Goal: Task Accomplishment & Management: Manage account settings

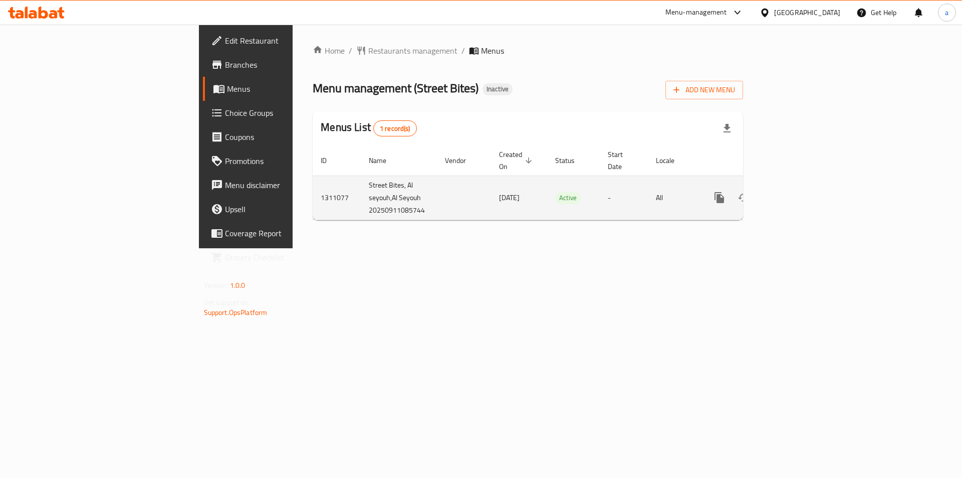
click at [798, 191] on icon "enhanced table" at bounding box center [792, 197] width 12 height 12
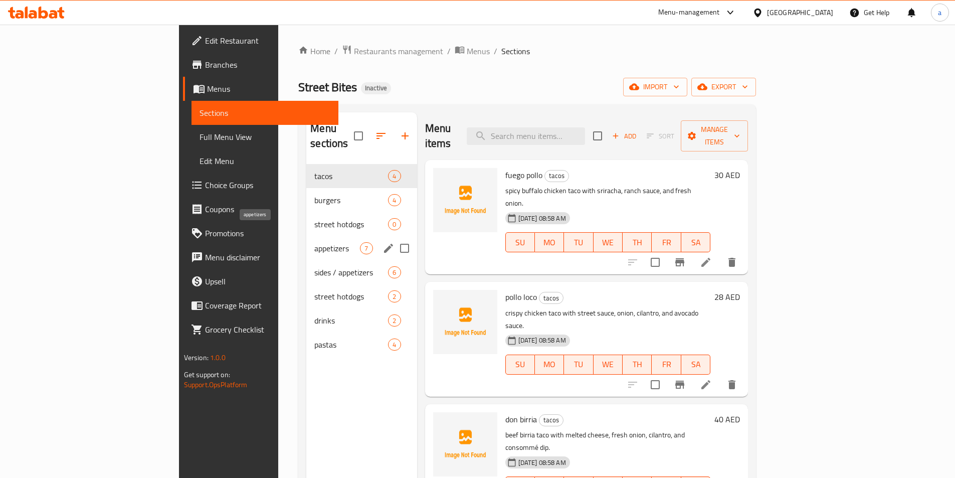
click at [314, 242] on span "appetizers" at bounding box center [337, 248] width 46 height 12
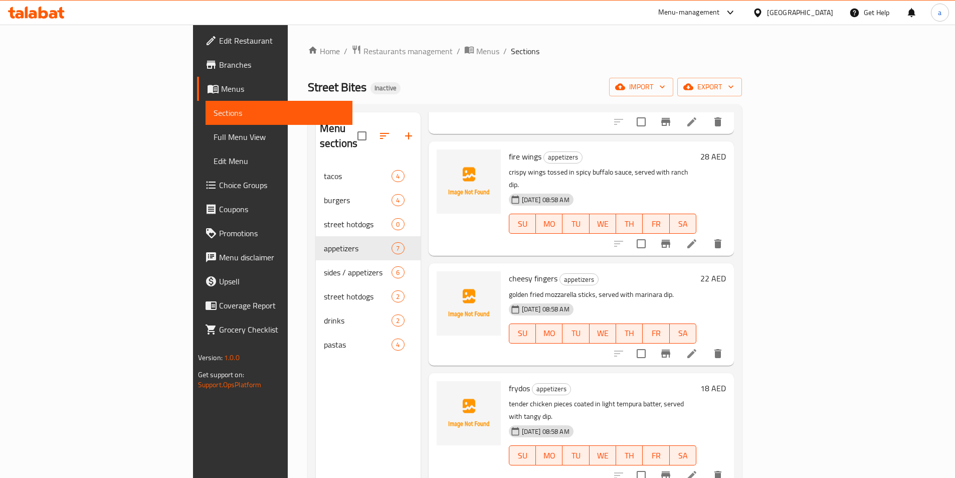
scroll to position [251, 0]
click at [221, 91] on span "Menus" at bounding box center [282, 89] width 123 height 12
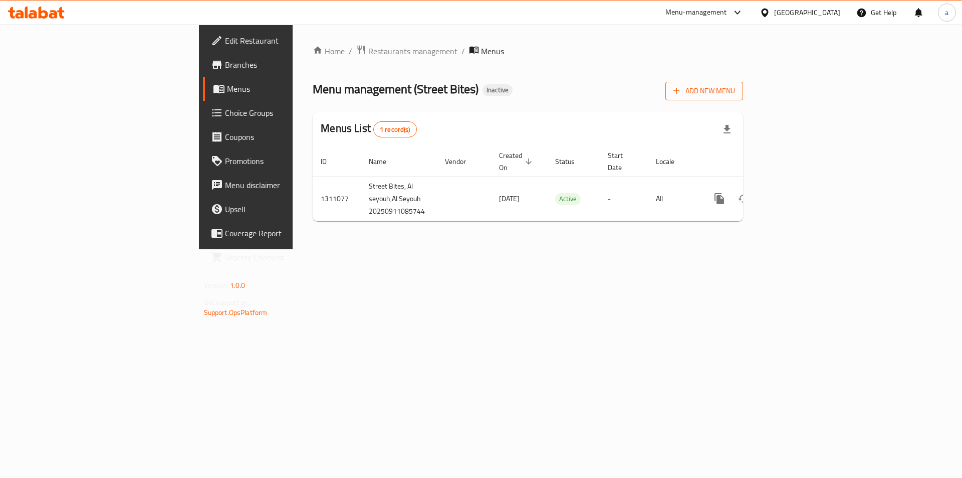
click at [735, 91] on span "Add New Menu" at bounding box center [704, 91] width 62 height 13
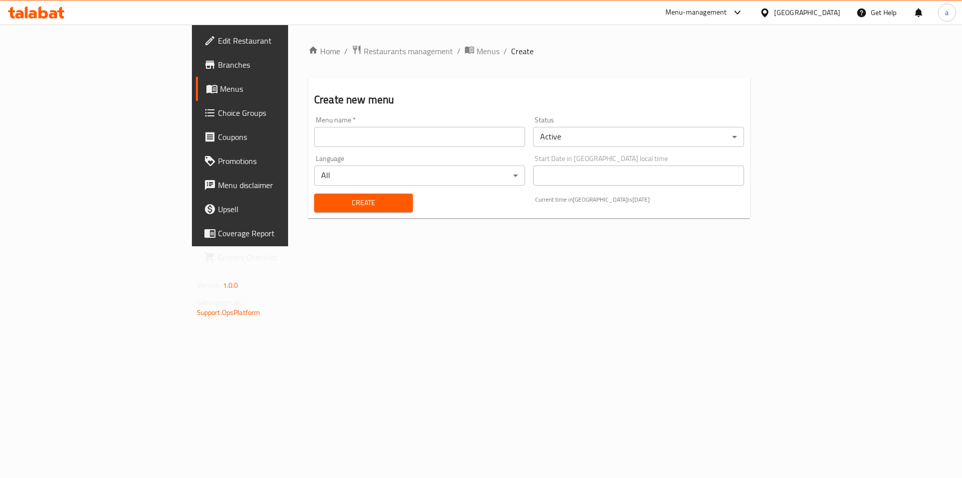
click at [318, 136] on input "text" at bounding box center [419, 137] width 211 height 20
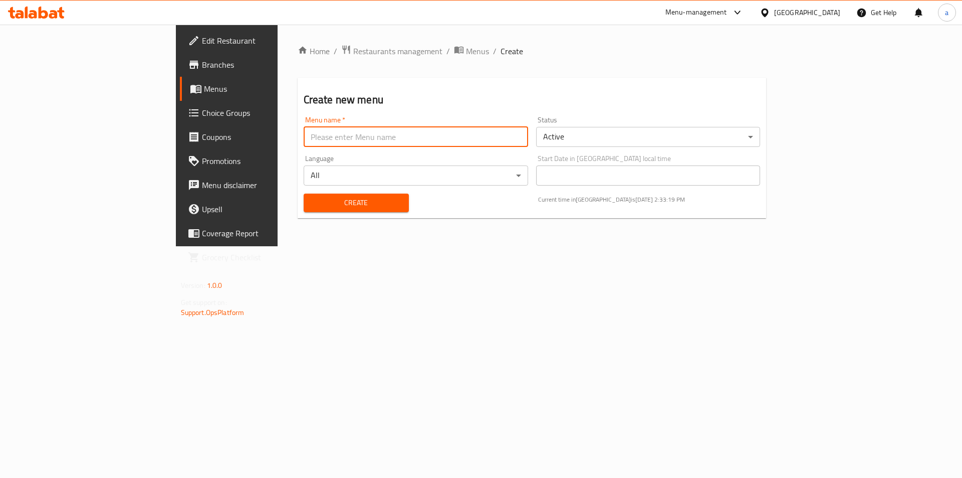
type input "a"
type input "Abdelrahman - 11/9"
click at [312, 202] on span "Create" at bounding box center [356, 202] width 89 height 13
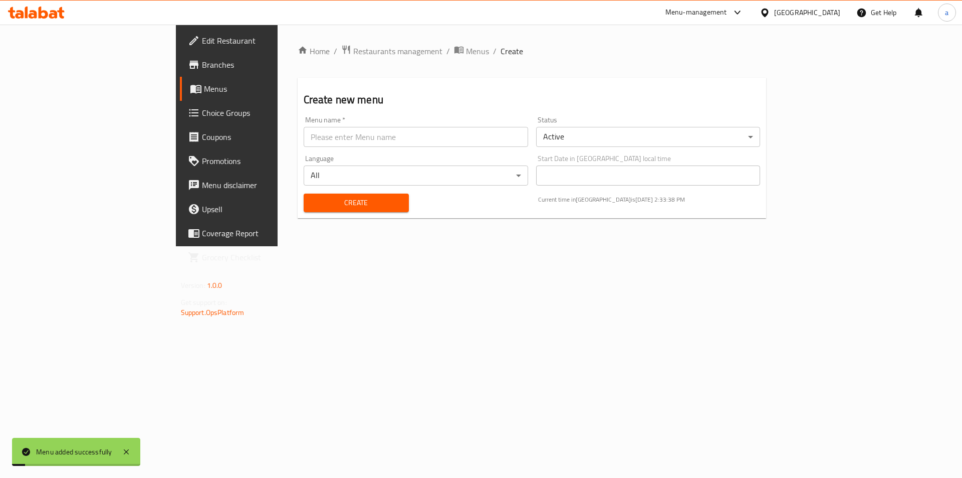
click at [204, 90] on span "Menus" at bounding box center [266, 89] width 125 height 12
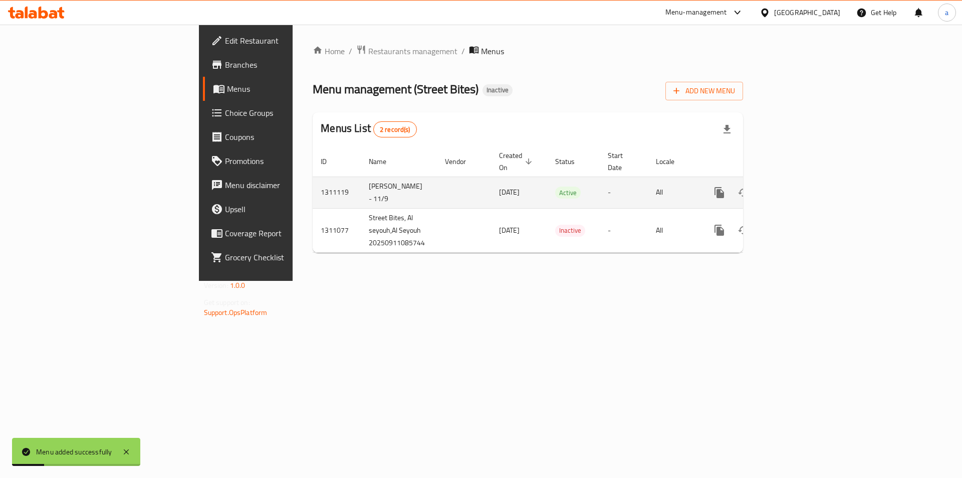
click at [804, 180] on link "enhanced table" at bounding box center [792, 192] width 24 height 24
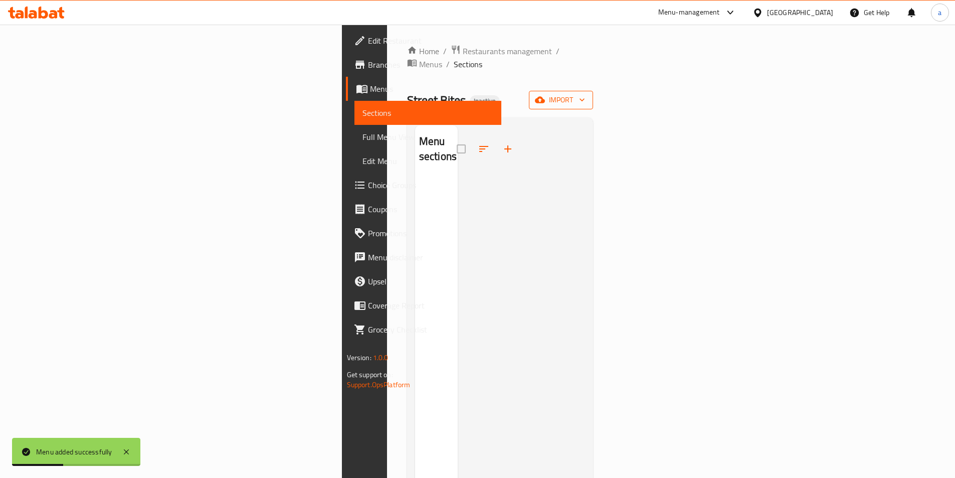
click at [585, 94] on span "import" at bounding box center [561, 100] width 48 height 13
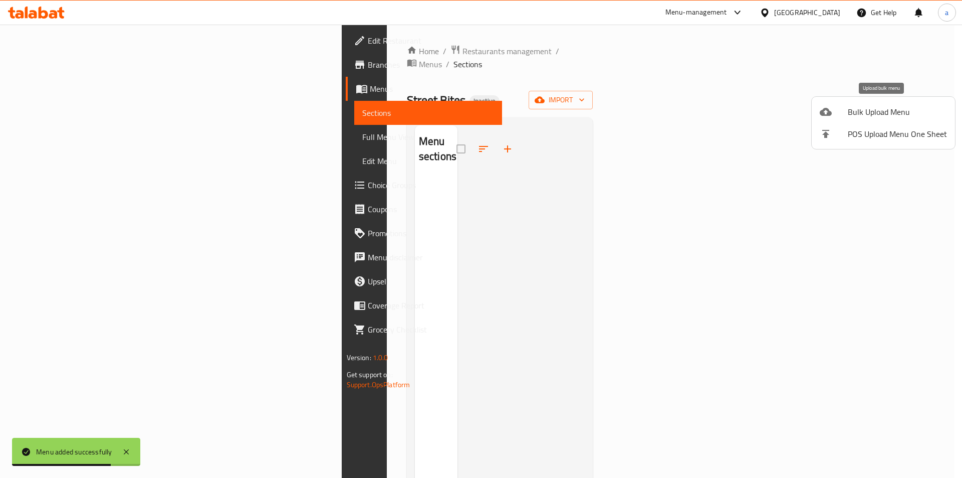
click at [877, 111] on span "Bulk Upload Menu" at bounding box center [897, 112] width 99 height 12
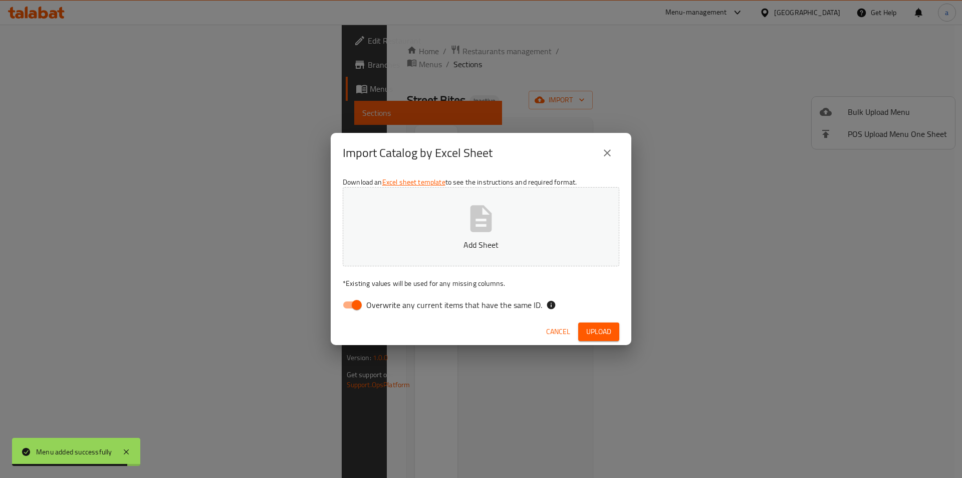
click at [481, 311] on span "Overwrite any current items that have the same ID." at bounding box center [454, 305] width 176 height 12
click at [385, 312] on input "Overwrite any current items that have the same ID." at bounding box center [356, 304] width 57 height 19
checkbox input "false"
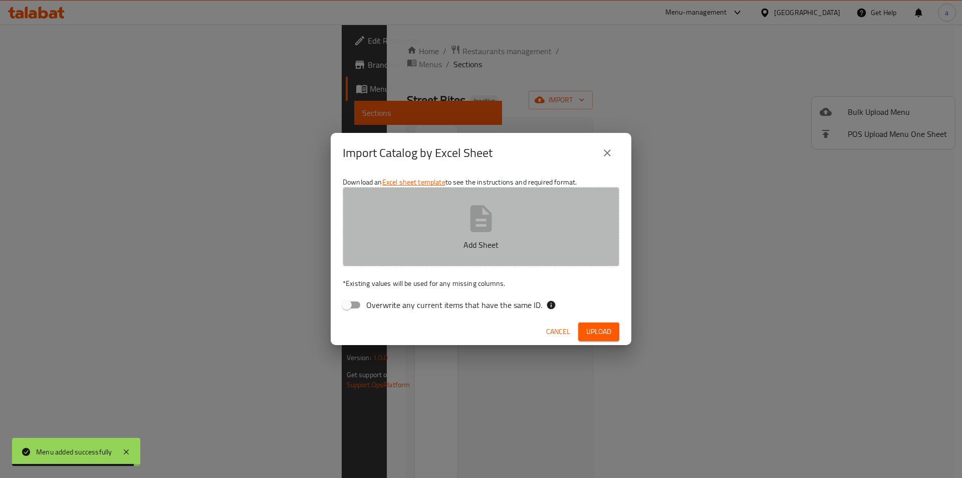
click at [505, 215] on button "Add Sheet" at bounding box center [481, 226] width 277 height 79
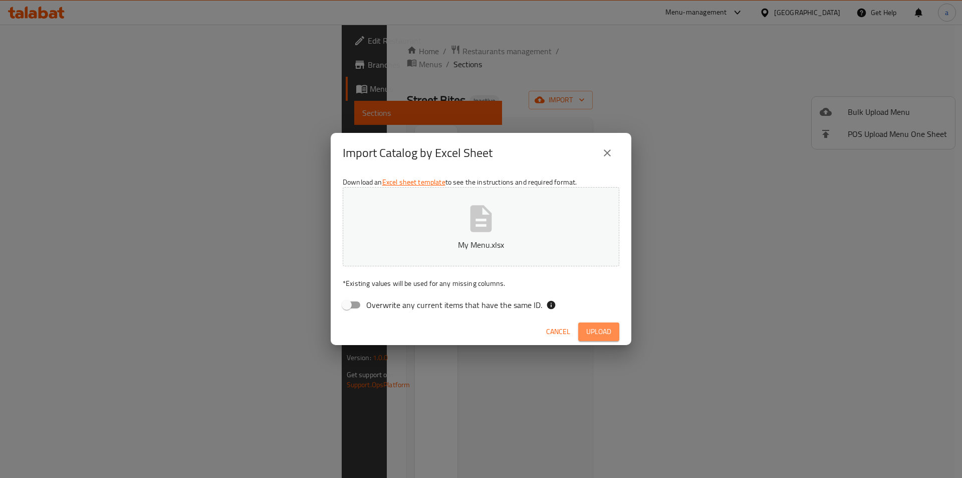
click at [607, 327] on span "Upload" at bounding box center [598, 331] width 25 height 13
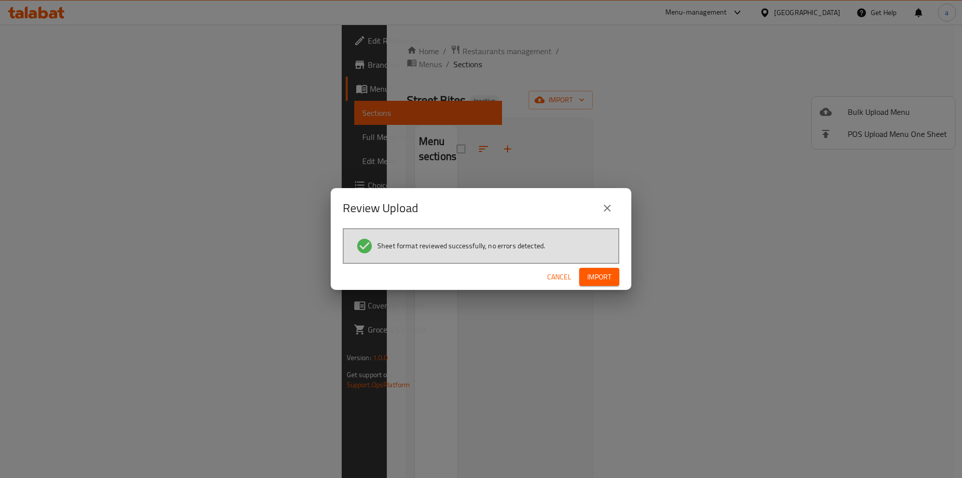
click at [603, 271] on span "Import" at bounding box center [599, 277] width 24 height 13
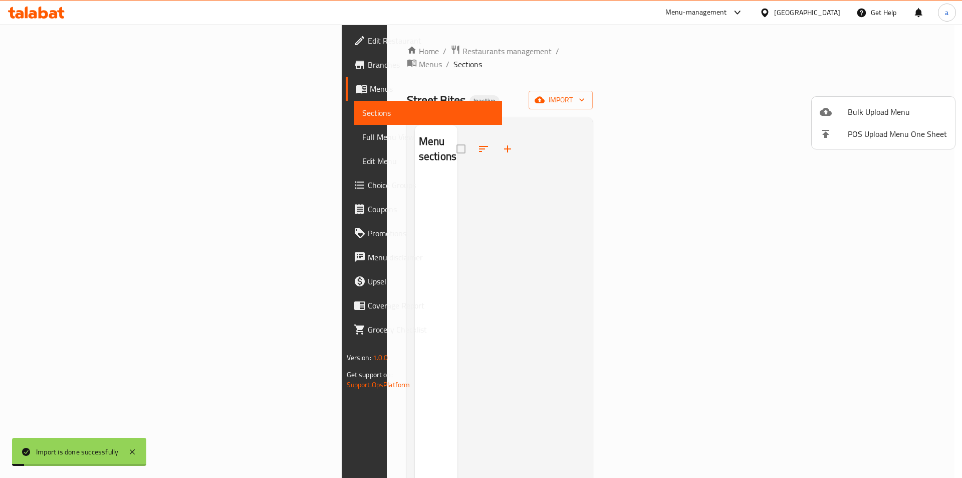
click at [92, 141] on div at bounding box center [481, 239] width 962 height 478
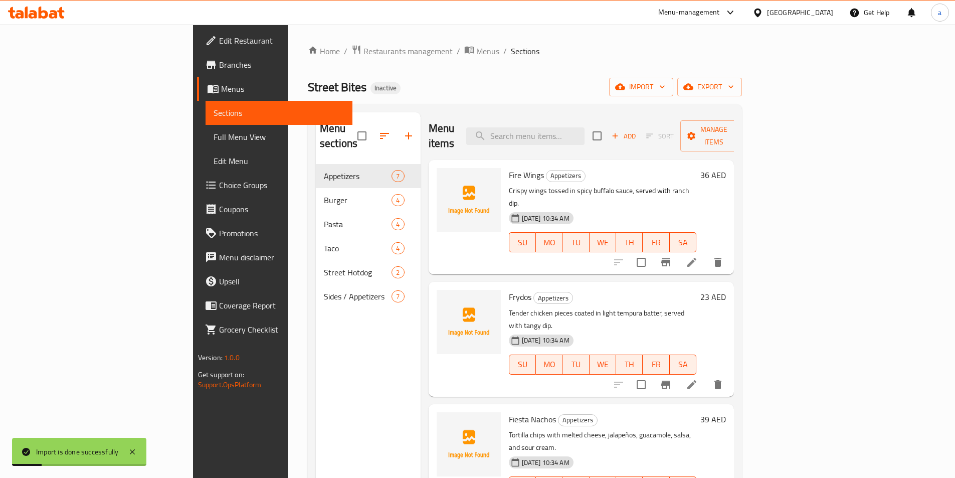
click at [213, 141] on span "Full Menu View" at bounding box center [278, 137] width 131 height 12
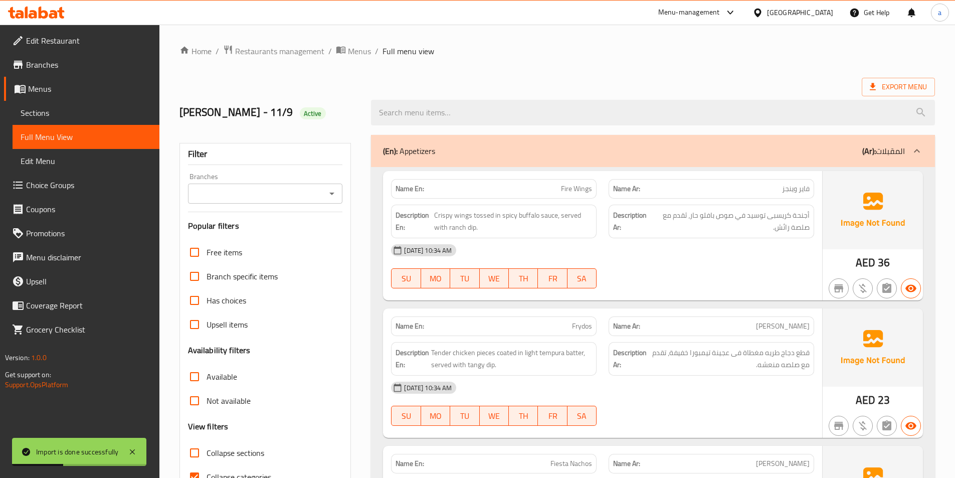
scroll to position [200, 0]
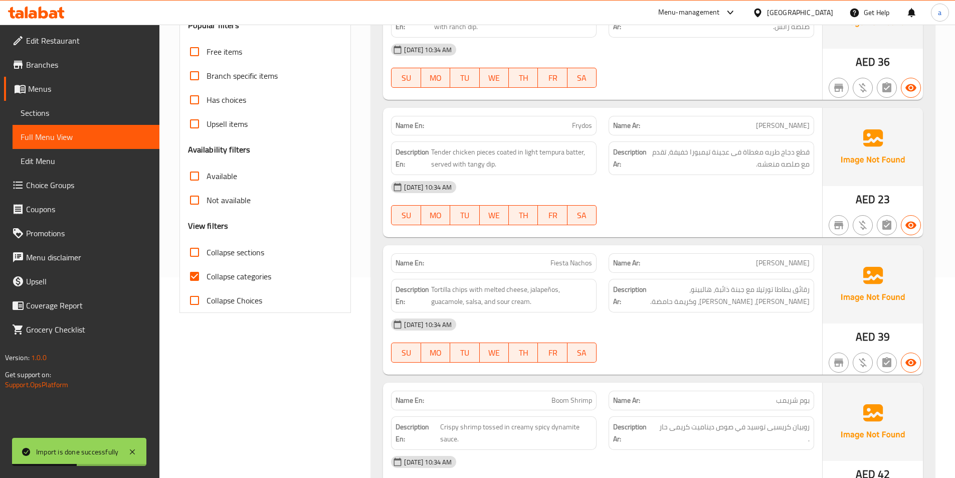
click at [247, 274] on span "Collapse categories" at bounding box center [238, 276] width 65 height 12
click at [206, 274] on input "Collapse categories" at bounding box center [194, 276] width 24 height 24
checkbox input "false"
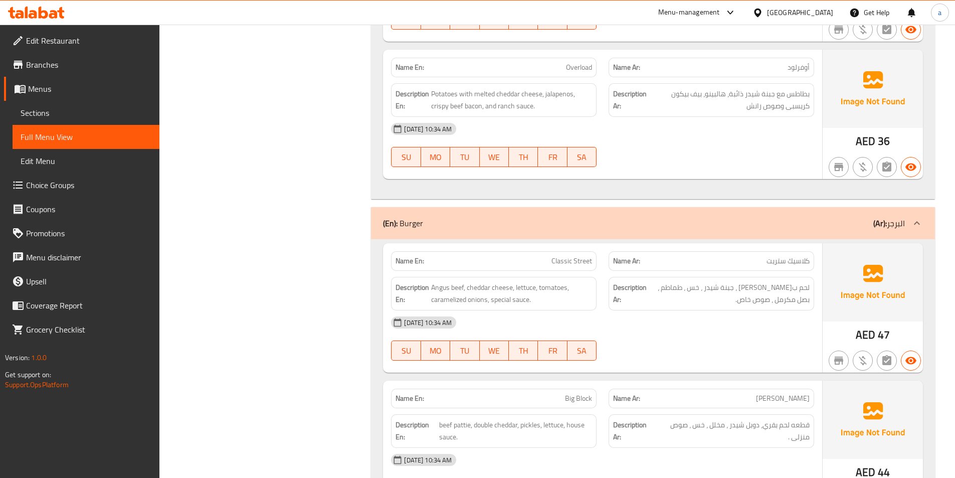
scroll to position [1002, 0]
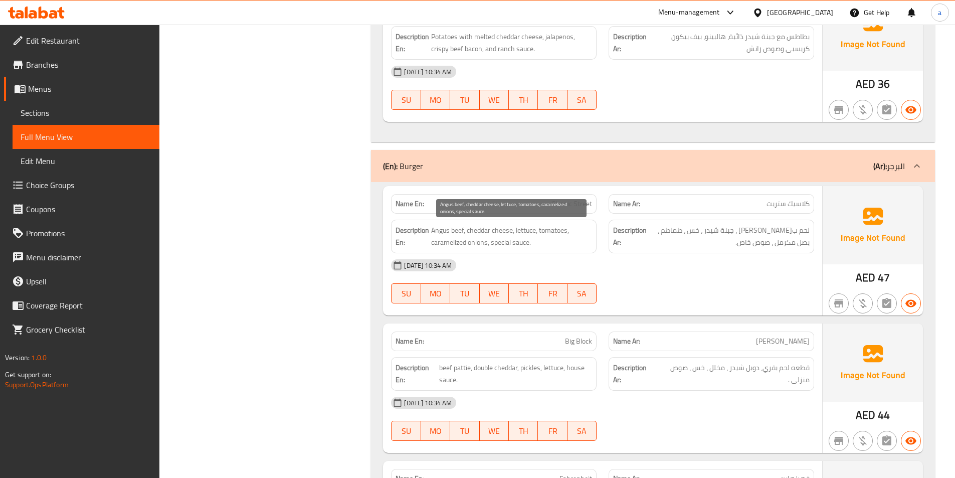
click at [522, 231] on span "Angus beef, cheddar cheese, lettuce, tomatoes, caramelized onions, special sauc…" at bounding box center [511, 236] width 161 height 25
copy span "lettuce"
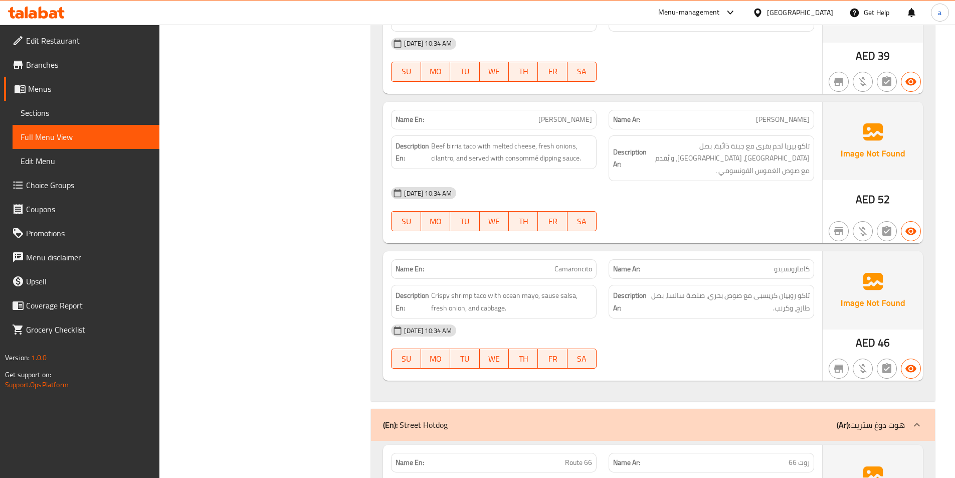
scroll to position [2556, 0]
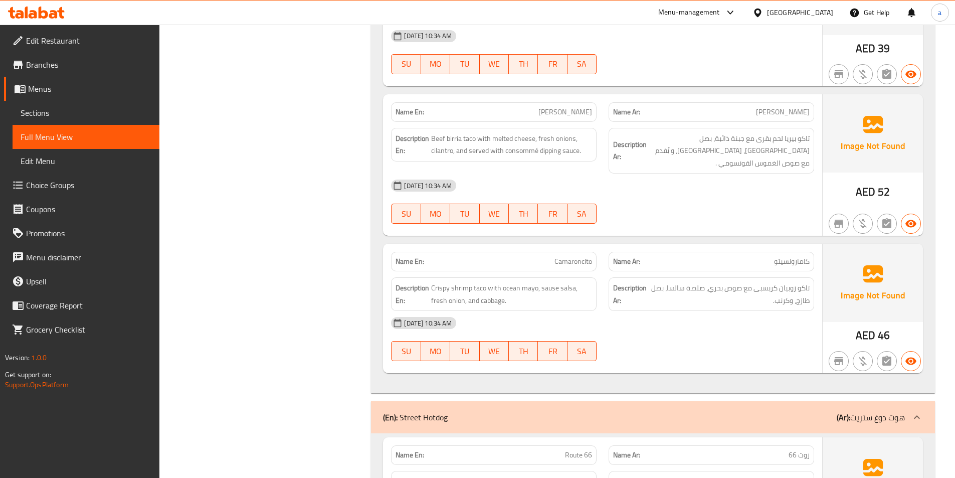
click at [784, 256] on span "کامارونسيتو" at bounding box center [792, 261] width 36 height 11
copy span "کامارونسيتو"
click at [579, 256] on span "Camaroncito" at bounding box center [573, 261] width 38 height 11
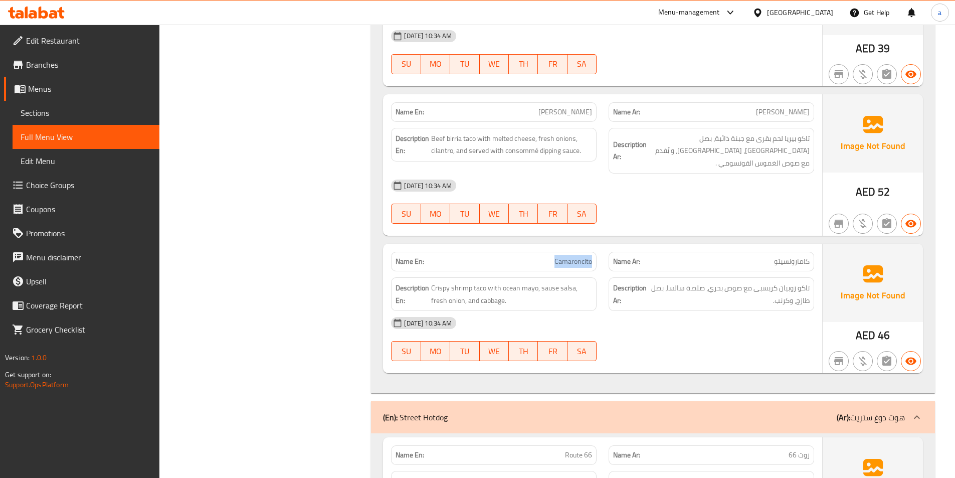
click at [579, 256] on span "Camaroncito" at bounding box center [573, 261] width 38 height 11
copy span "Camaroncito"
click at [567, 256] on span "Camaroncito" at bounding box center [573, 261] width 38 height 11
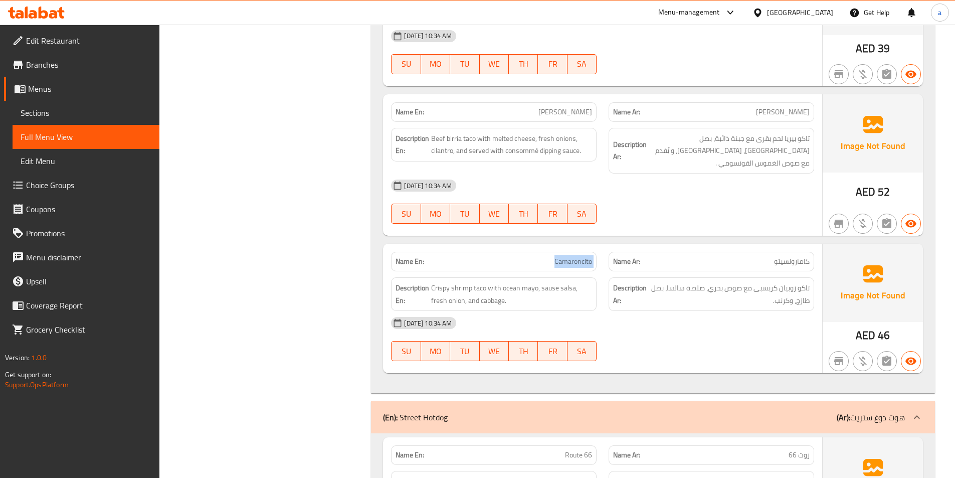
copy span "Camaroncito"
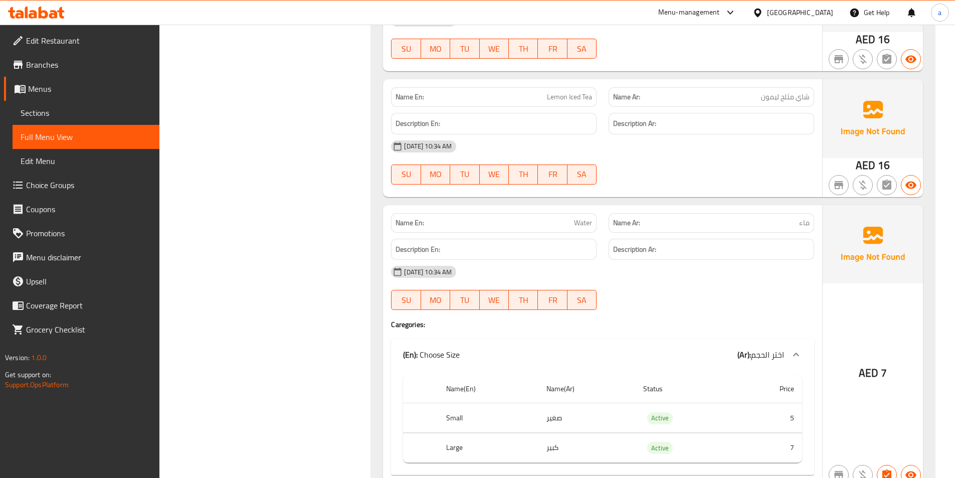
scroll to position [3897, 0]
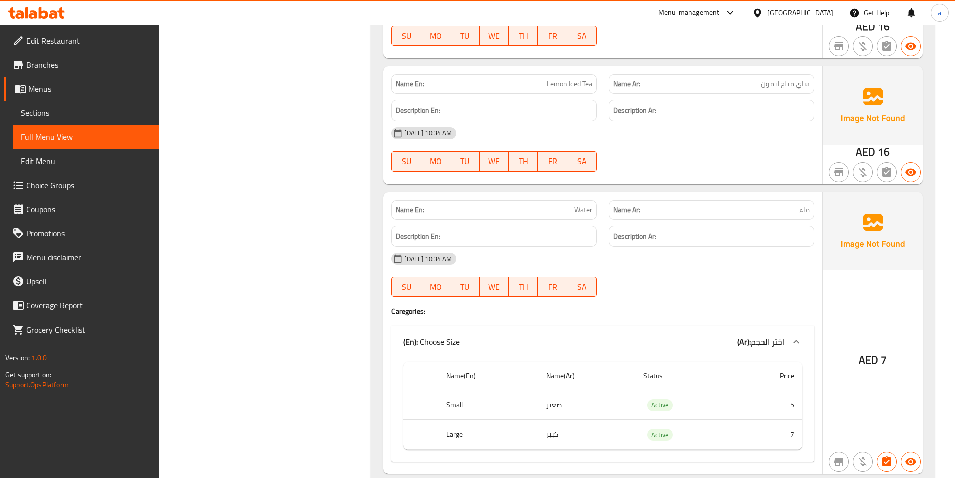
click at [93, 113] on span "Sections" at bounding box center [86, 113] width 131 height 12
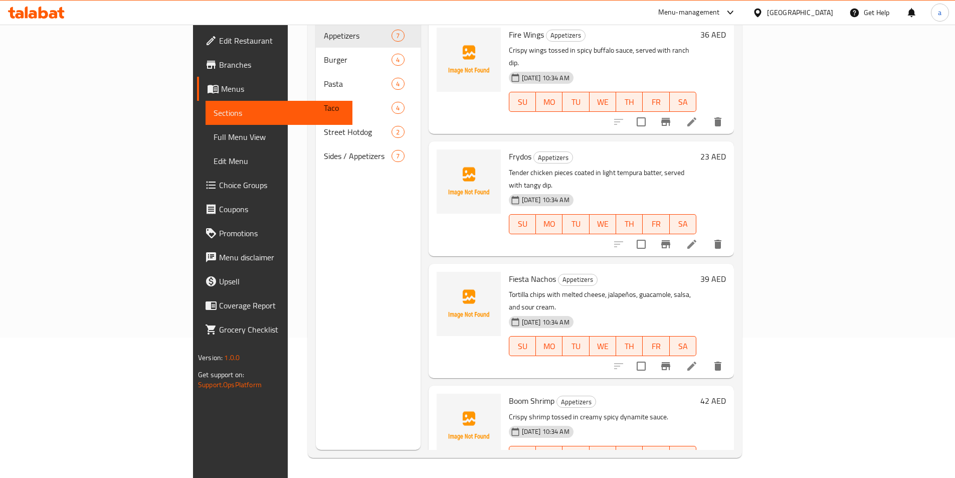
scroll to position [140, 0]
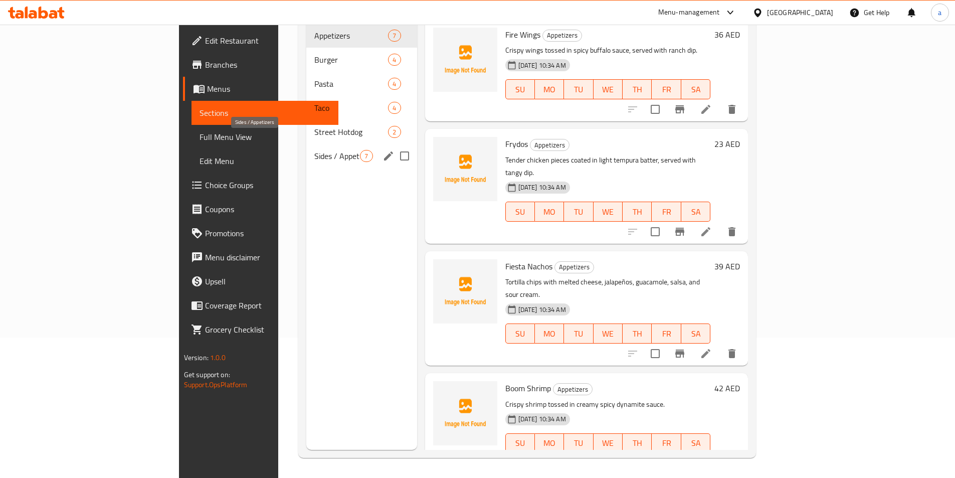
click at [314, 150] on span "Sides / Appetizers" at bounding box center [337, 156] width 46 height 12
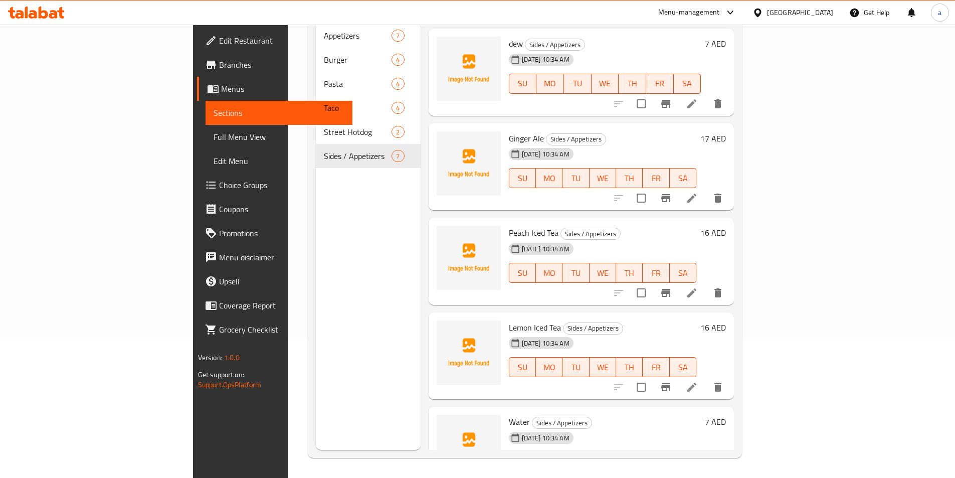
scroll to position [209, 0]
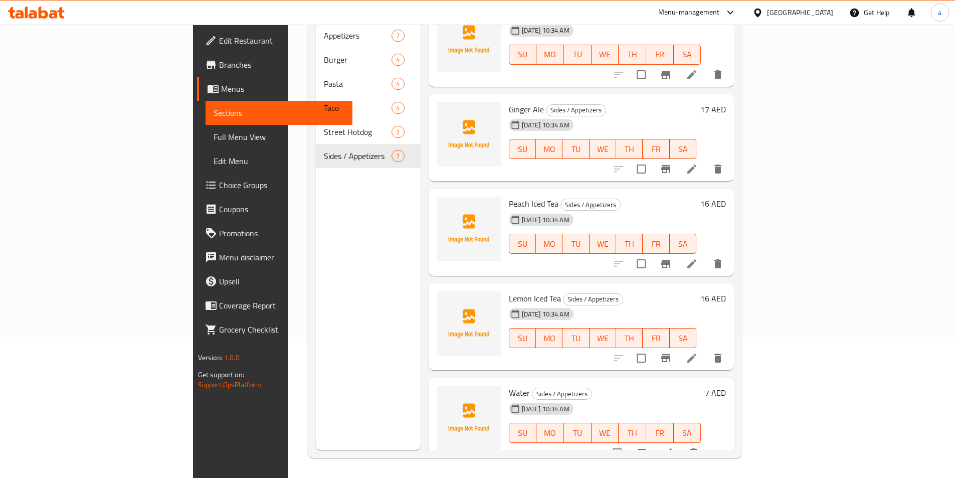
click at [682, 443] on li at bounding box center [667, 452] width 28 height 18
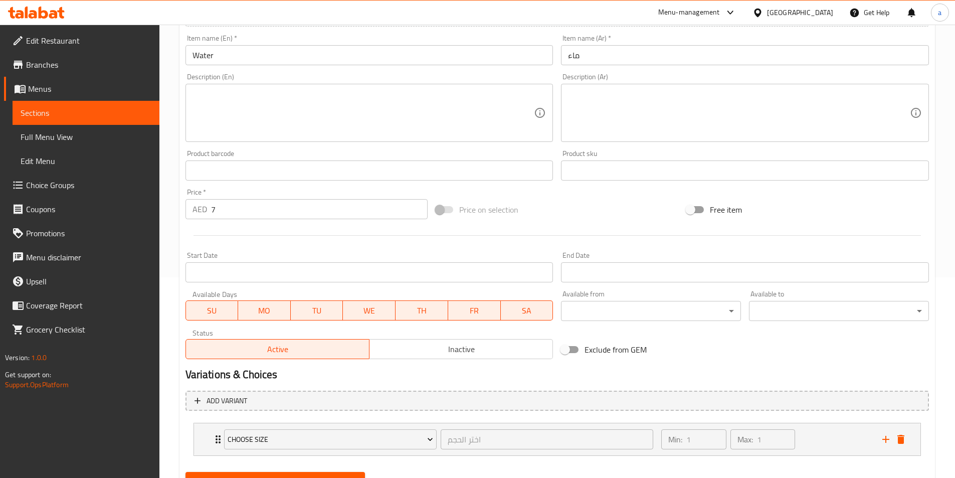
scroll to position [247, 0]
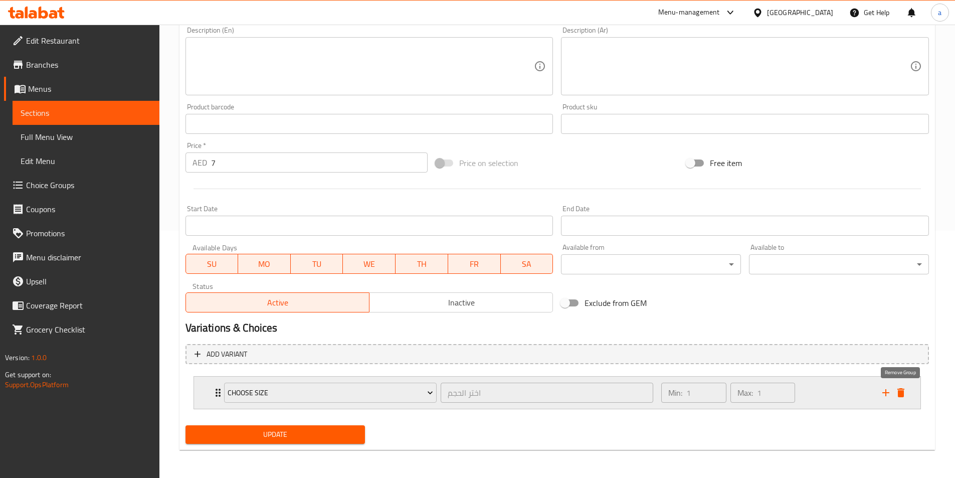
click at [907, 395] on button "delete" at bounding box center [900, 392] width 15 height 15
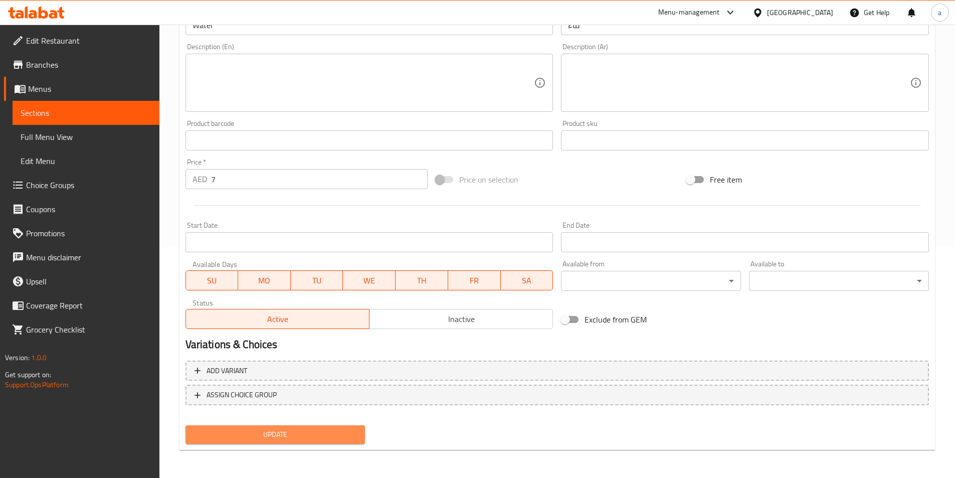
click at [326, 427] on button "Update" at bounding box center [275, 434] width 180 height 19
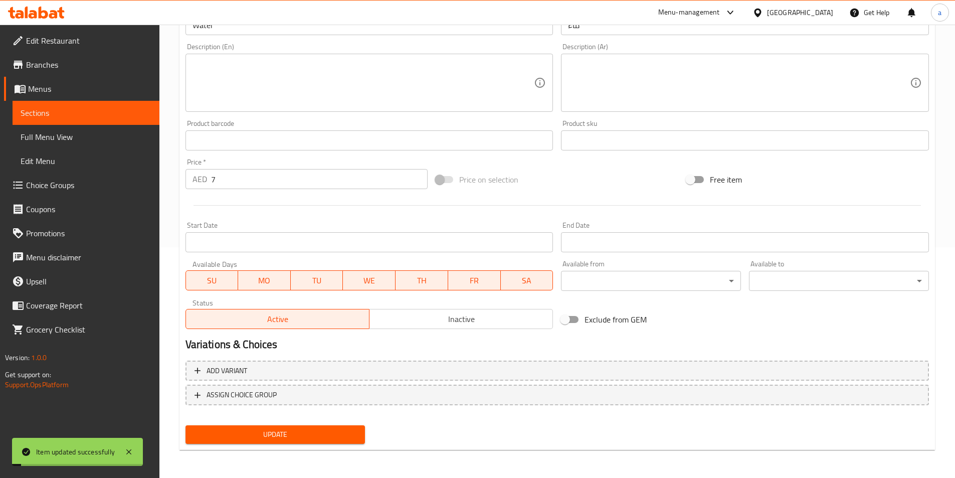
click at [76, 139] on span "Full Menu View" at bounding box center [86, 137] width 131 height 12
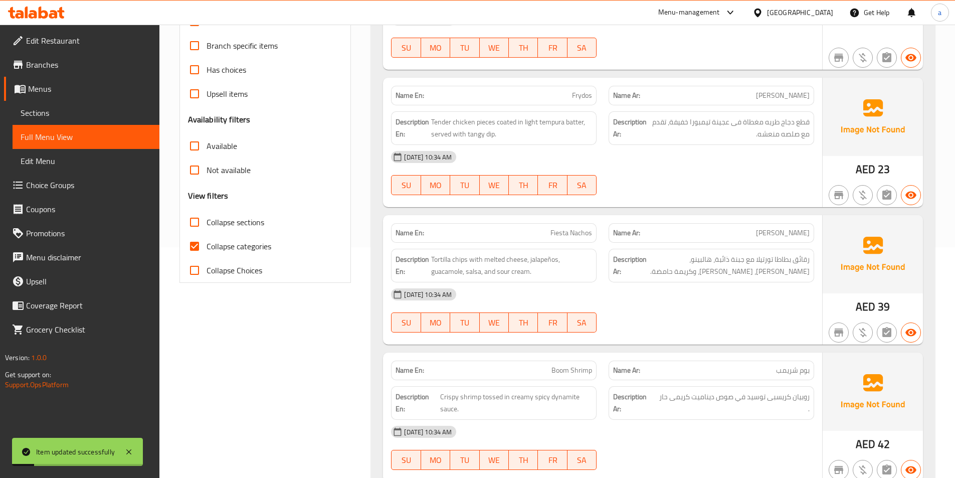
click at [233, 247] on span "Collapse categories" at bounding box center [238, 246] width 65 height 12
click at [206, 247] on input "Collapse categories" at bounding box center [194, 246] width 24 height 24
checkbox input "false"
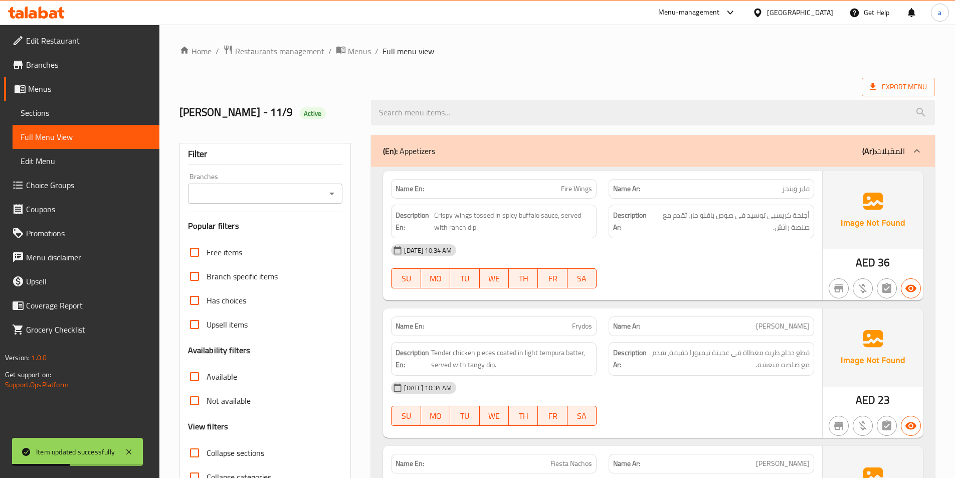
click at [238, 453] on span "Collapse sections" at bounding box center [235, 452] width 58 height 12
click at [206, 453] on input "Collapse sections" at bounding box center [194, 452] width 24 height 24
drag, startPoint x: 238, startPoint y: 453, endPoint x: 400, endPoint y: 311, distance: 215.6
click at [244, 448] on span "Collapse sections" at bounding box center [235, 452] width 58 height 12
click at [206, 448] on input "Collapse sections" at bounding box center [194, 452] width 24 height 24
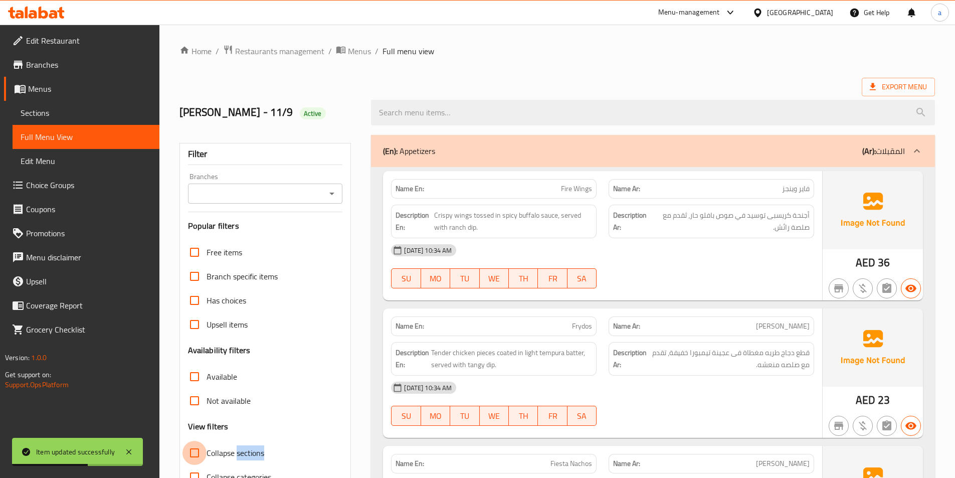
click at [192, 450] on input "Collapse sections" at bounding box center [194, 452] width 24 height 24
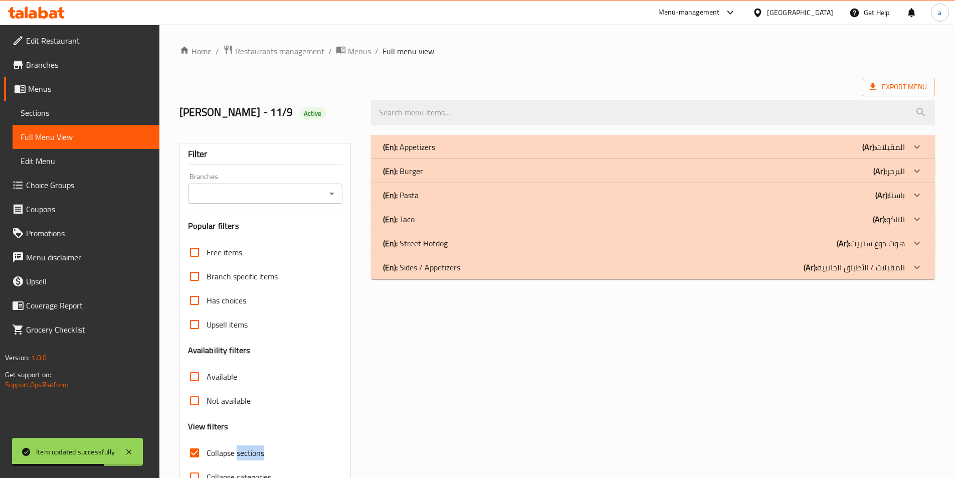
click at [457, 278] on div "(En): Sides / Appetizers (Ar): المقبلات / الأطباق الجانبية" at bounding box center [653, 267] width 564 height 24
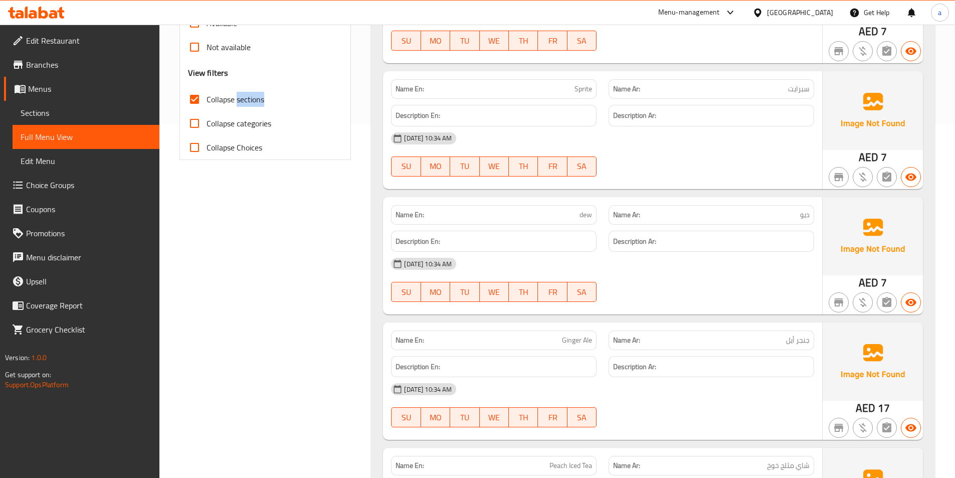
scroll to position [331, 0]
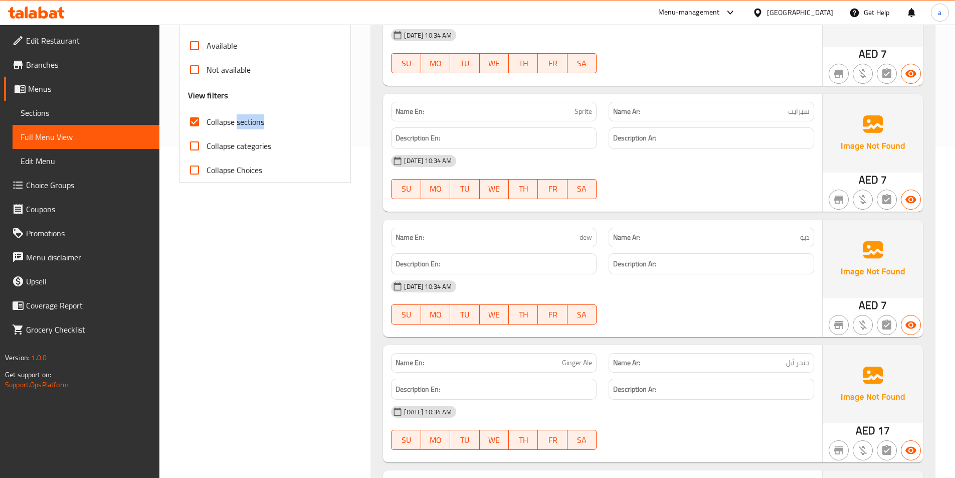
click at [208, 120] on span "Collapse sections" at bounding box center [235, 122] width 58 height 12
click at [206, 120] on input "Collapse sections" at bounding box center [194, 122] width 24 height 24
click at [208, 120] on span "Collapse sections" at bounding box center [235, 122] width 58 height 12
click at [206, 120] on input "Collapse sections" at bounding box center [194, 122] width 24 height 24
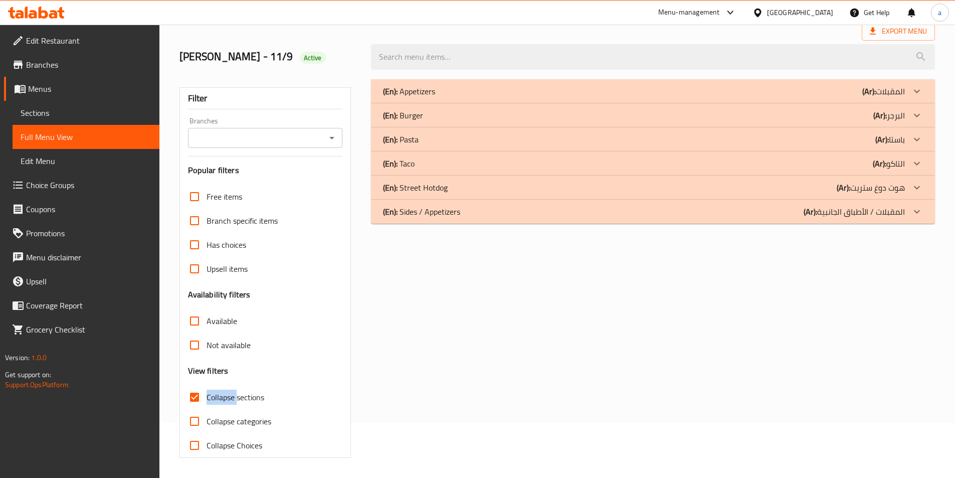
scroll to position [56, 0]
click at [196, 401] on input "Collapse sections" at bounding box center [194, 397] width 24 height 24
checkbox input "false"
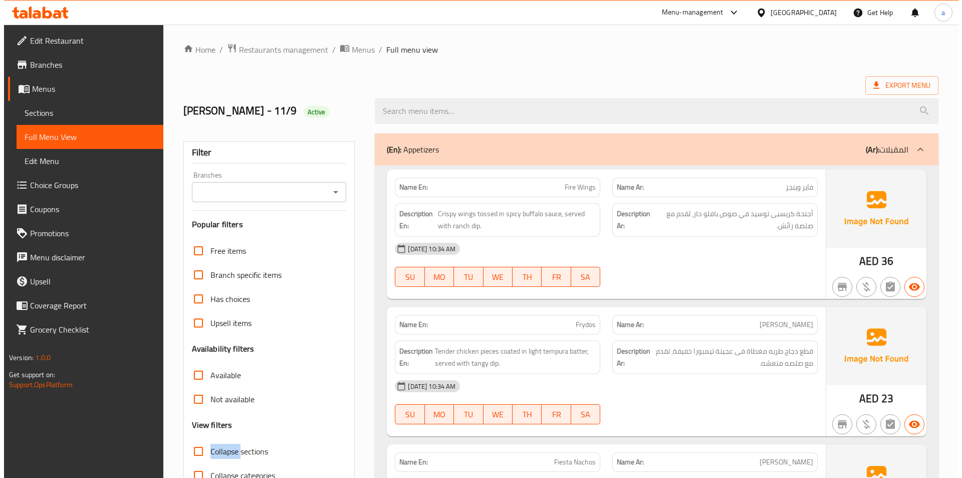
scroll to position [0, 0]
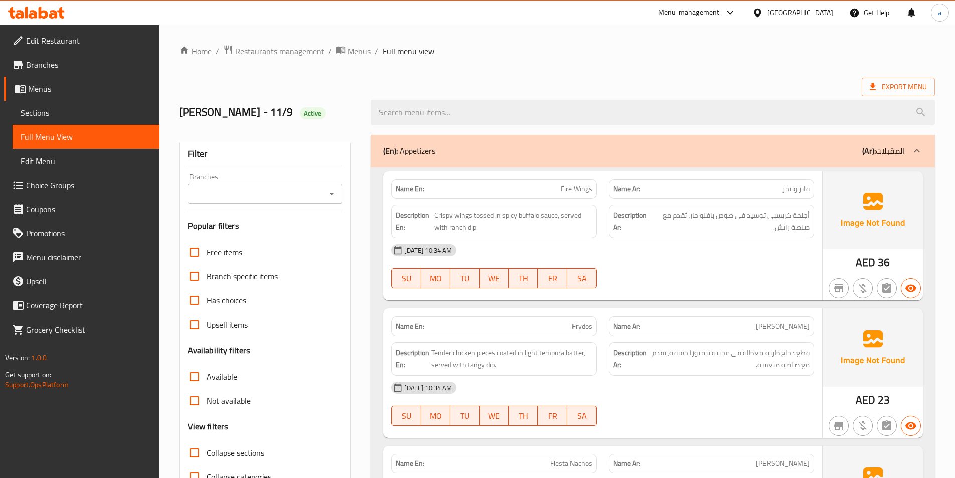
click at [487, 79] on div "Export Menu" at bounding box center [556, 87] width 755 height 19
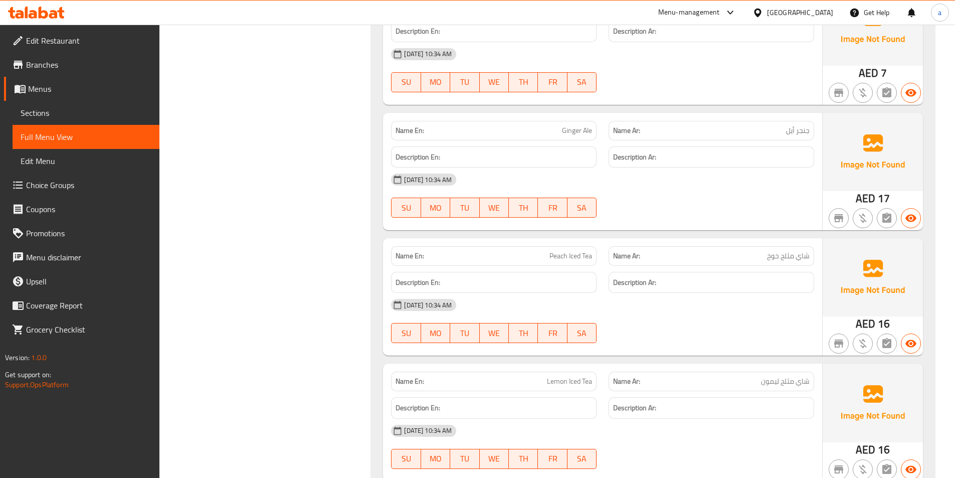
scroll to position [3581, 0]
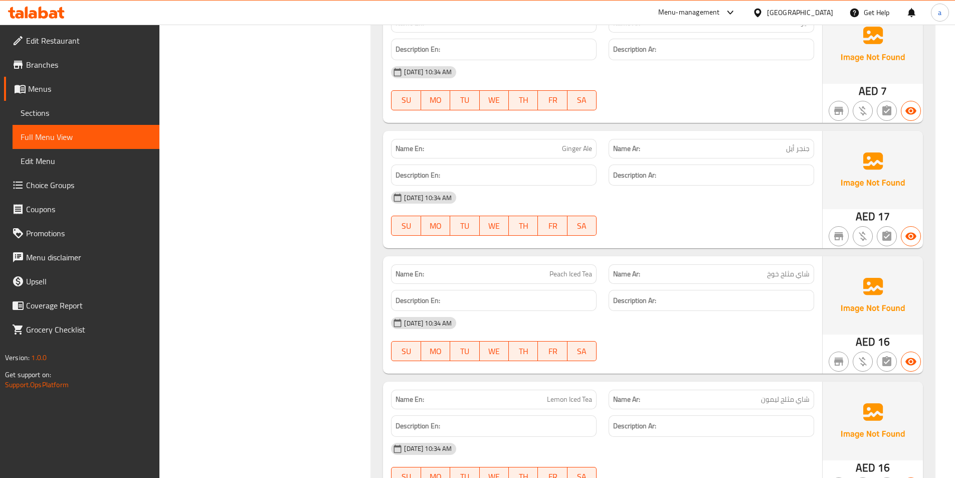
click at [105, 108] on span "Sections" at bounding box center [86, 113] width 131 height 12
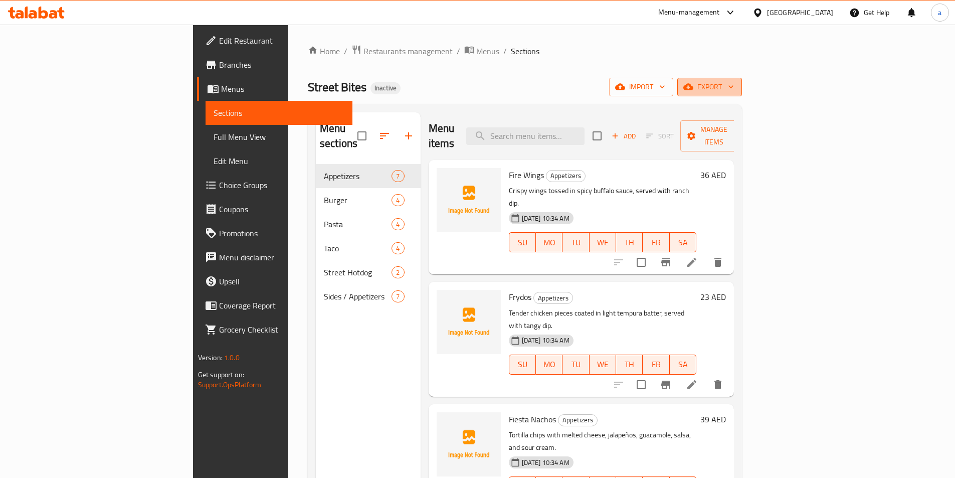
click at [734, 87] on span "export" at bounding box center [709, 87] width 49 height 13
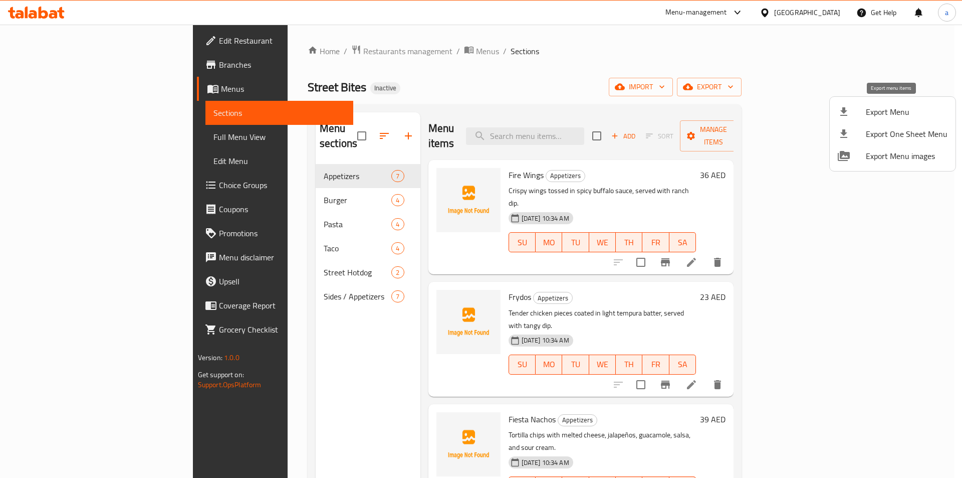
click at [855, 117] on div at bounding box center [852, 112] width 28 height 12
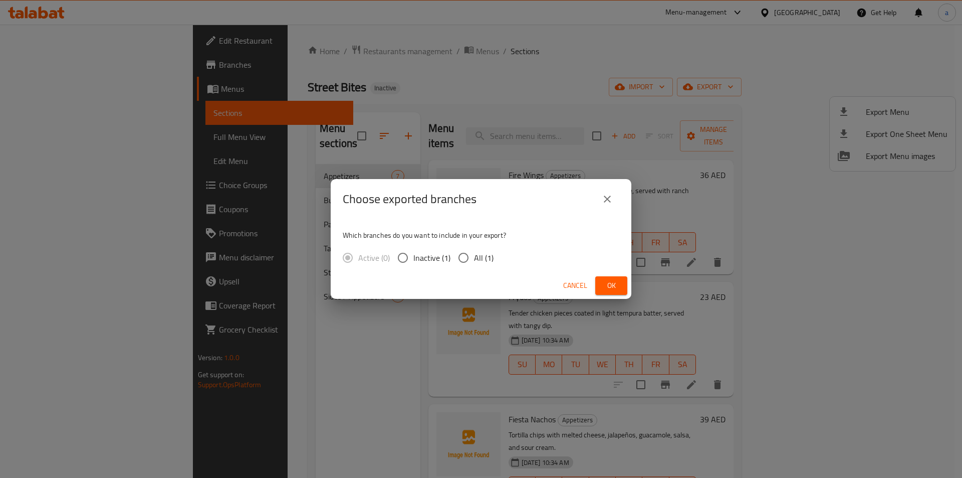
click at [474, 257] on span "All (1)" at bounding box center [484, 258] width 20 height 12
click at [474, 257] on input "All (1)" at bounding box center [463, 257] width 21 height 21
radio input "true"
click at [606, 283] on span "Ok" at bounding box center [611, 285] width 16 height 13
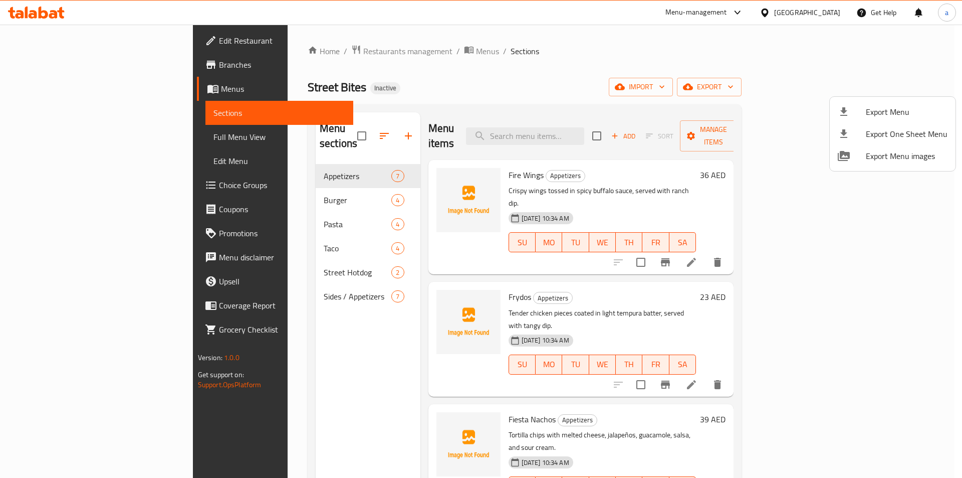
click at [43, 10] on div at bounding box center [481, 239] width 962 height 478
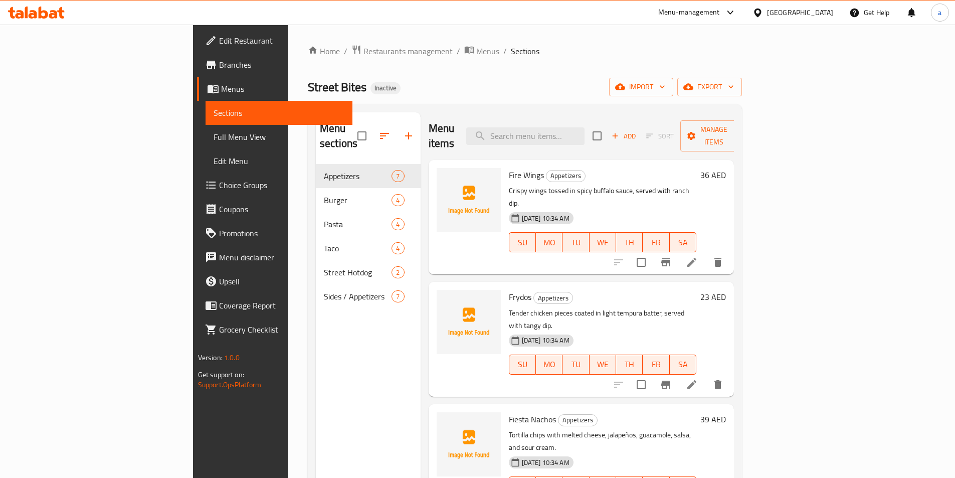
click at [43, 10] on icon at bounding box center [36, 13] width 57 height 12
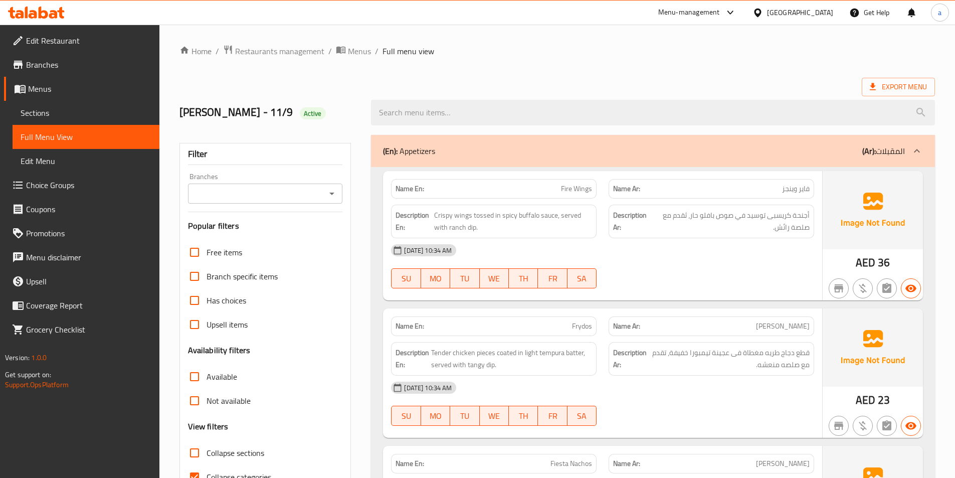
click at [77, 110] on span "Sections" at bounding box center [86, 113] width 131 height 12
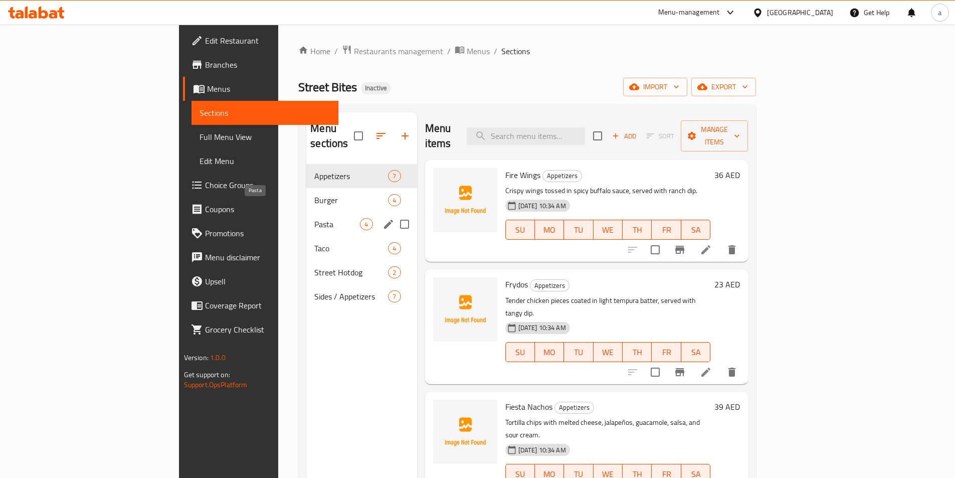
click at [314, 218] on span "Pasta" at bounding box center [337, 224] width 46 height 12
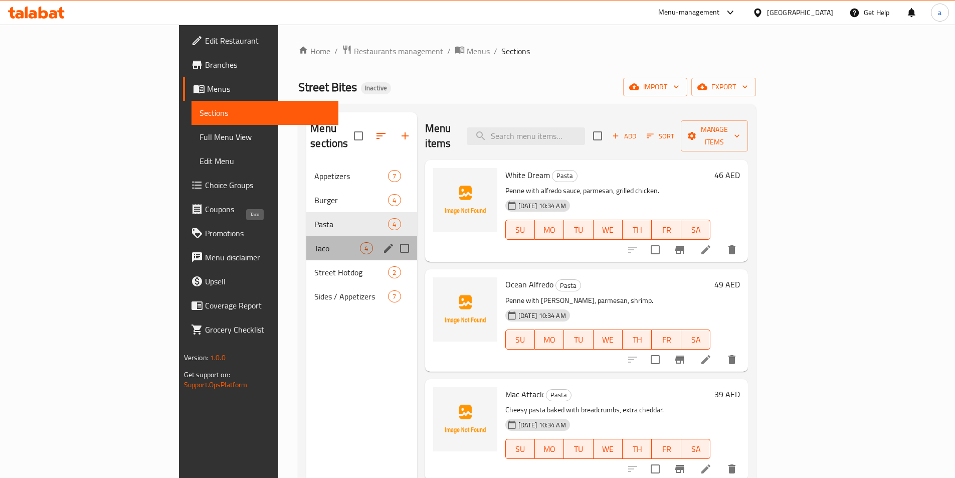
click at [314, 242] on span "Taco" at bounding box center [337, 248] width 46 height 12
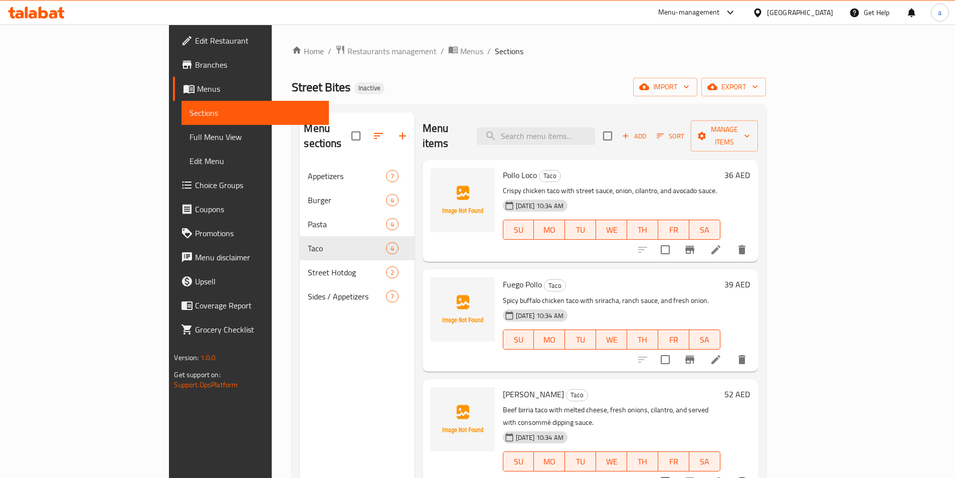
scroll to position [140, 0]
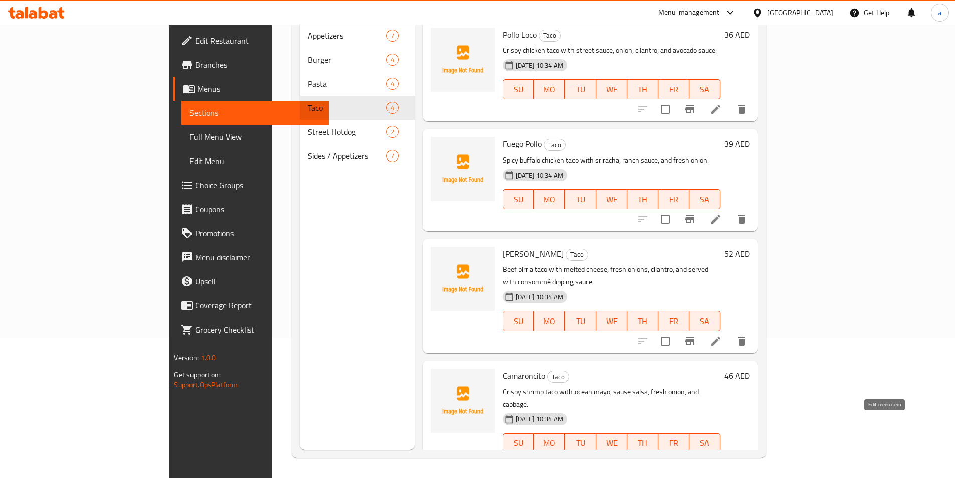
click at [722, 457] on icon at bounding box center [716, 463] width 12 height 12
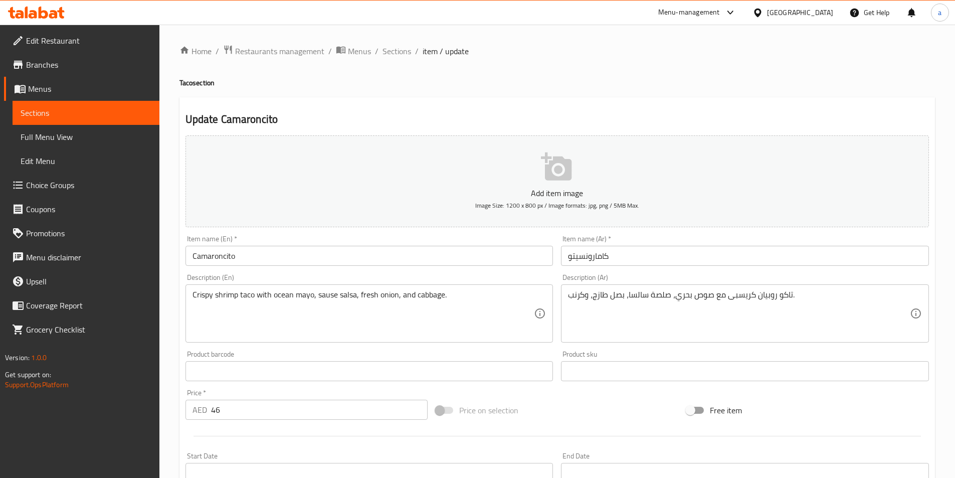
click at [713, 294] on textarea "تاکو روبیان كريسبى مع صوص بحري، صلصة سالسا، بصل طازج، وكرنب." at bounding box center [739, 314] width 342 height 48
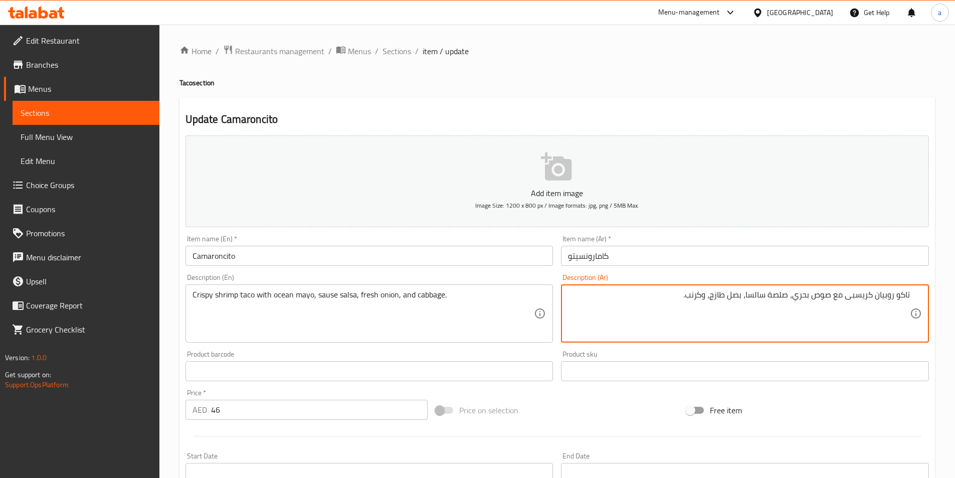
click at [871, 283] on div "Description (Ar) تاکو روبیان كريسبى مع صوص بحري، صلصة سالسا، بصل طازج، وكرنب. D…" at bounding box center [745, 308] width 368 height 69
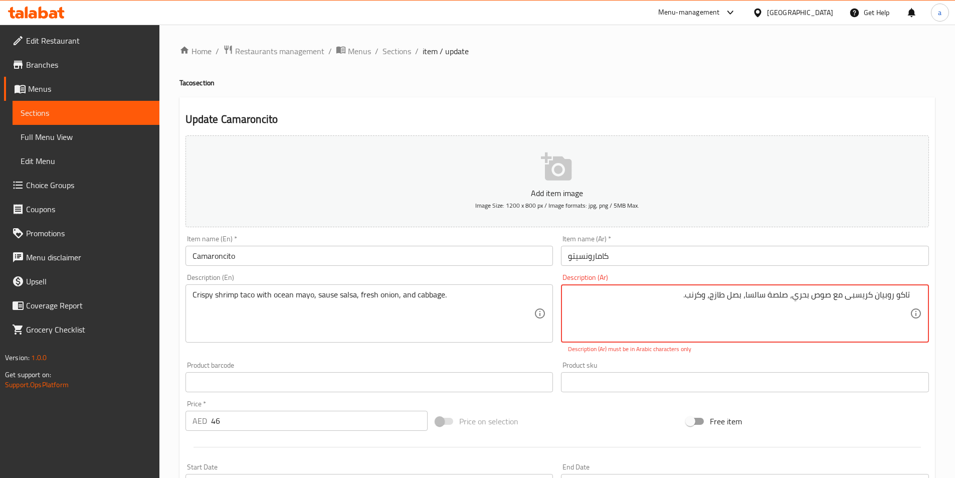
click at [778, 317] on textarea "تاکو روبیان كريسبى مع صوص بحري، صلصة سالسا، بصل طازج، وكرنب." at bounding box center [739, 314] width 342 height 48
click at [678, 299] on textarea "تاکو روبیان كريسبى مع صوص بحري، صلصة سالسا، بصل طازج، وكرنب." at bounding box center [739, 314] width 342 height 48
click at [795, 297] on textarea "تاکو روبیان كريسبى مع صوص بحري، صلصة سالسا، بصل طازج، وكرنب." at bounding box center [739, 314] width 342 height 48
click at [795, 299] on textarea "تاکو روبیان كريسبى مع صوص بحري، صلصة سالسا، بصل طازج، وكرنب." at bounding box center [739, 314] width 342 height 48
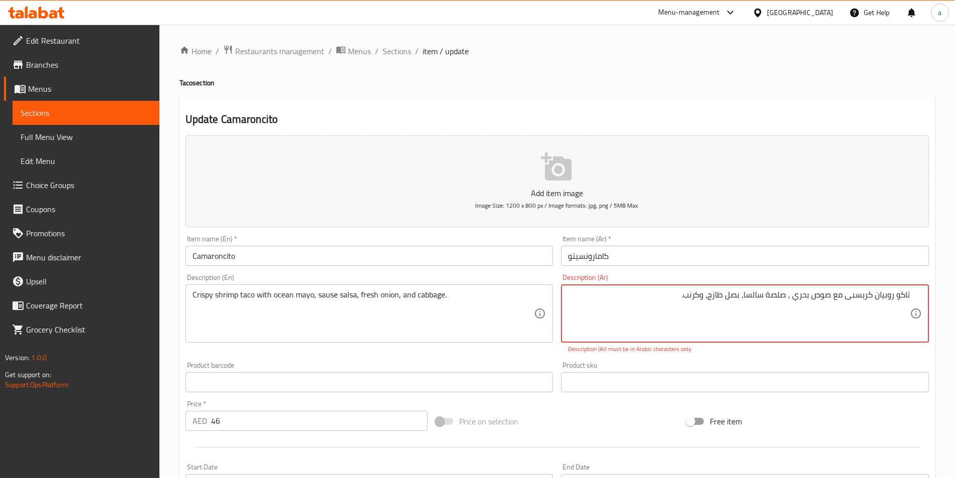
click at [780, 294] on textarea "تاکو روبیان كريسبى مع صوص بحري ، صلصة سالسا، بصل طازج، وكرنب." at bounding box center [739, 314] width 342 height 48
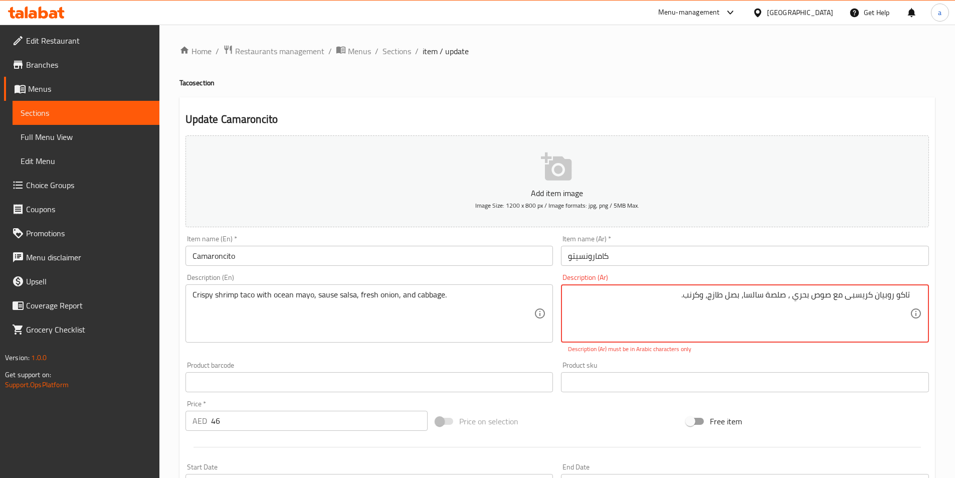
click at [779, 291] on textarea "تاکو روبیان كريسبى مع صوص بحري ، صلصة سالسا، بصل طازج، وكرنب." at bounding box center [739, 314] width 342 height 48
click at [711, 297] on textarea "تاکو روبیان كريسبى مع صوص بحري ، صوص سالسا، بصل طازج، وكرنب." at bounding box center [739, 314] width 342 height 48
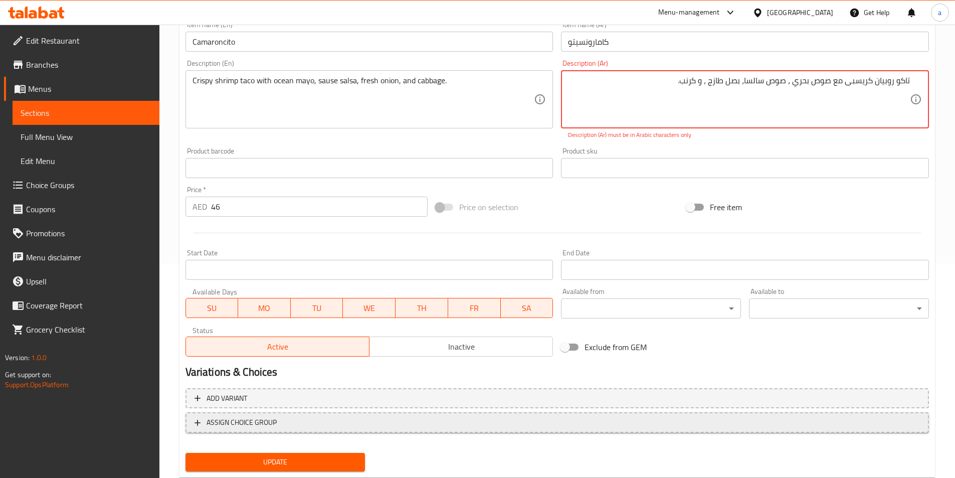
scroll to position [242, 0]
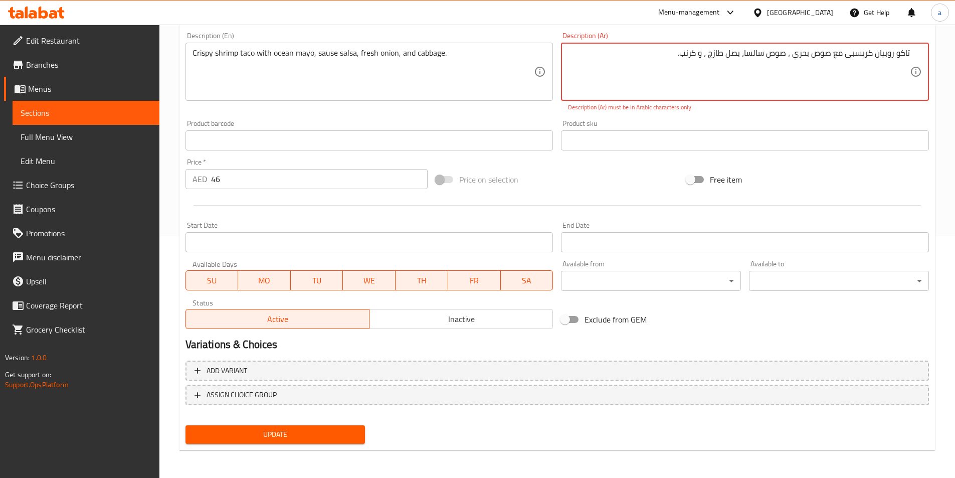
type textarea "تاکو روبیان كريسبى مع صوص بحري ، صوص سالسا، بصل طازج ، و كرنب."
click at [302, 431] on span "Update" at bounding box center [275, 434] width 164 height 13
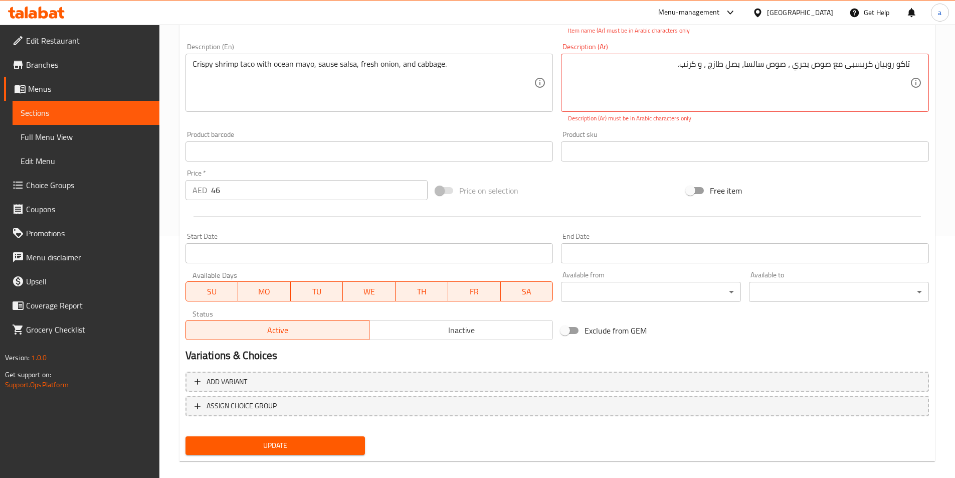
click at [302, 431] on div "Add variant ASSIGN CHOICE GROUP" at bounding box center [556, 399] width 751 height 65
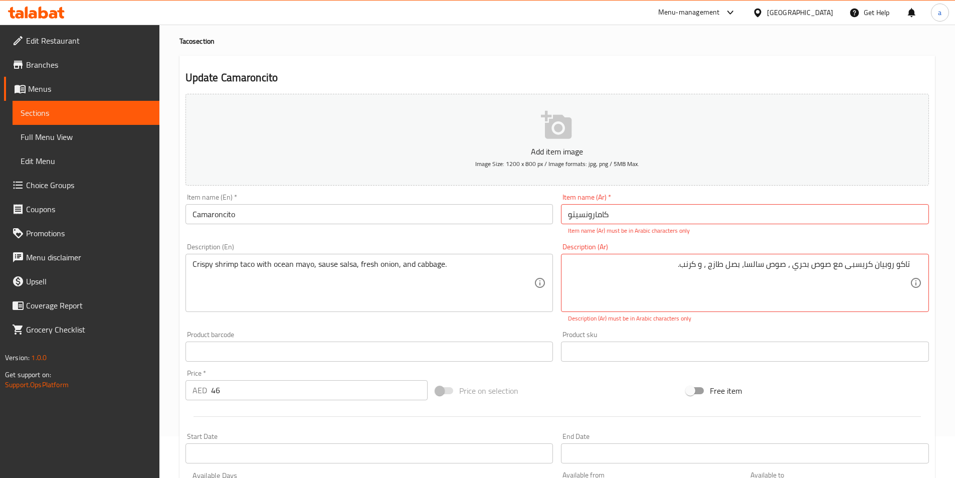
scroll to position [41, 0]
click at [619, 218] on input "کامارونسيتو" at bounding box center [745, 214] width 368 height 20
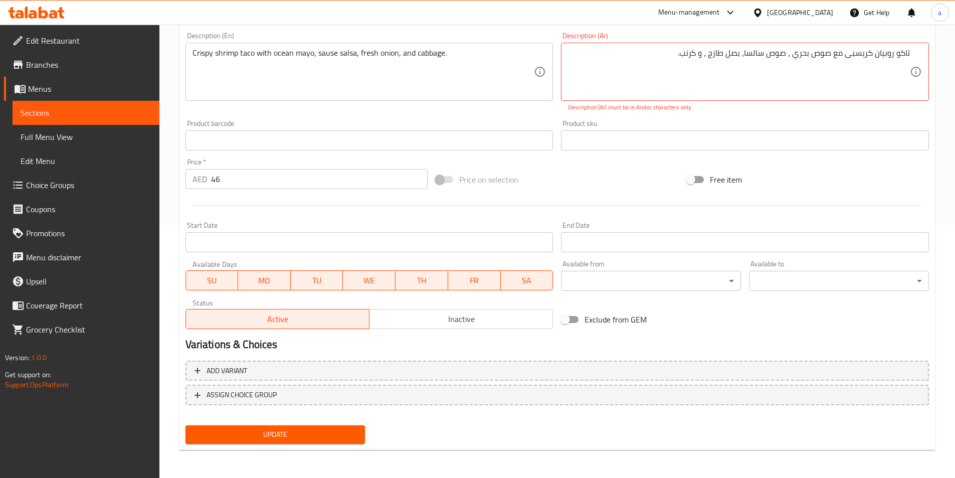
click at [341, 433] on span "Update" at bounding box center [275, 434] width 164 height 13
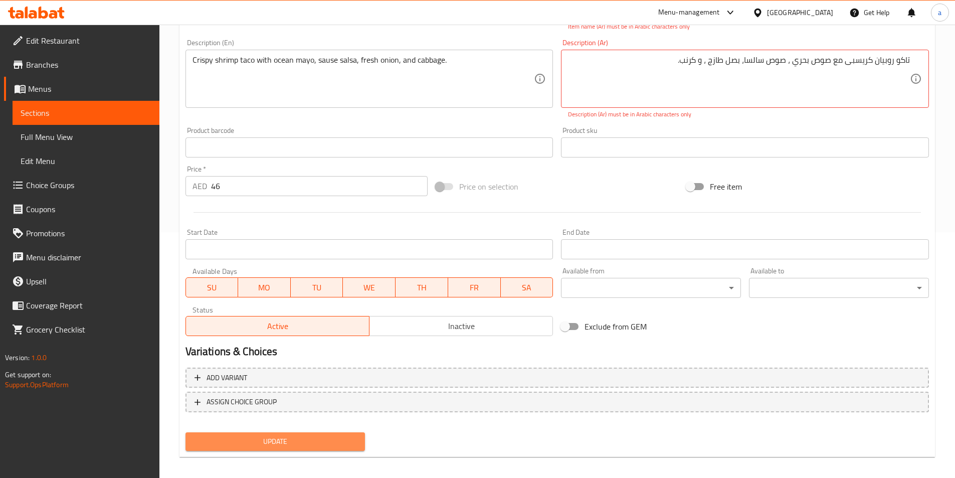
click at [341, 433] on button "Update" at bounding box center [275, 441] width 180 height 19
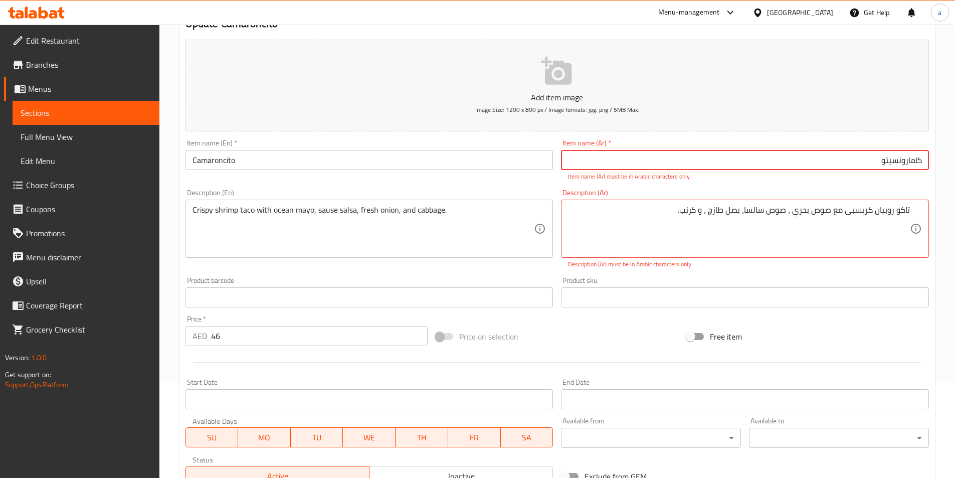
scroll to position [95, 0]
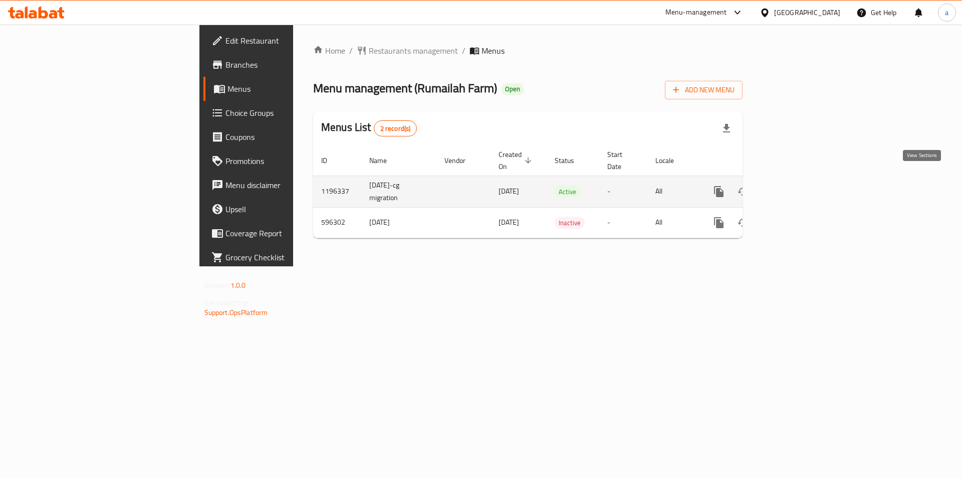
click at [797, 185] on icon "enhanced table" at bounding box center [791, 191] width 12 height 12
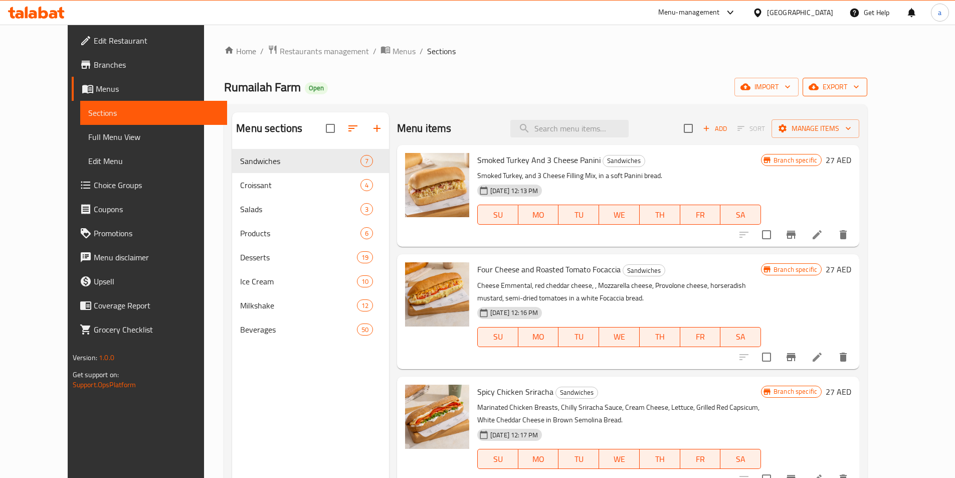
click at [859, 85] on span "export" at bounding box center [834, 87] width 49 height 13
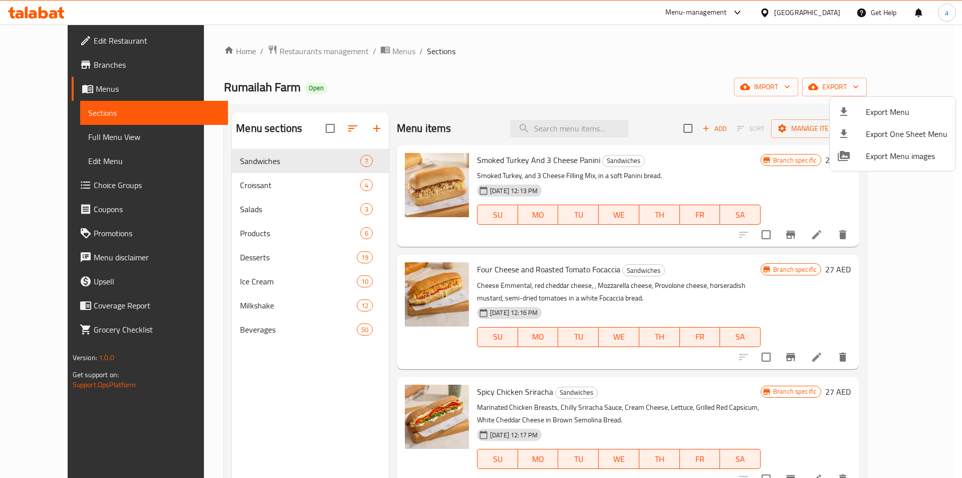
click at [742, 81] on div at bounding box center [481, 239] width 962 height 478
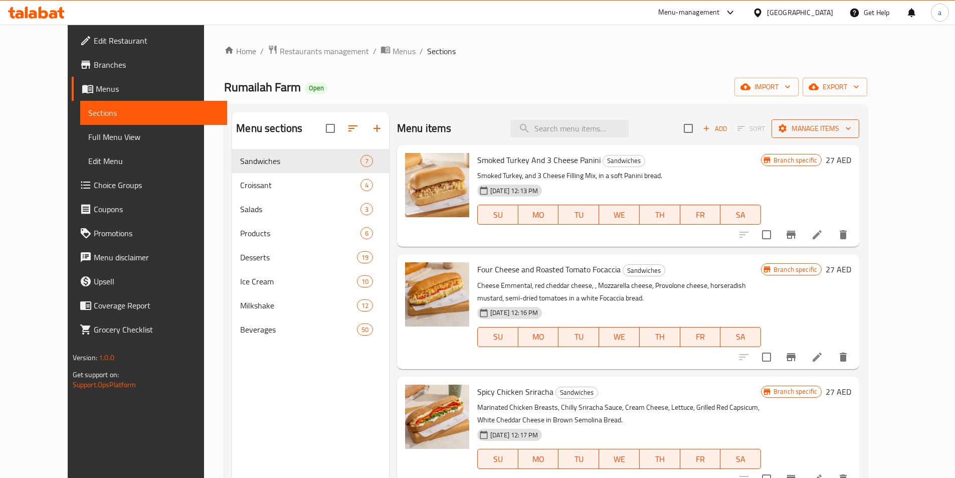
click at [851, 130] on span "Manage items" at bounding box center [815, 128] width 72 height 13
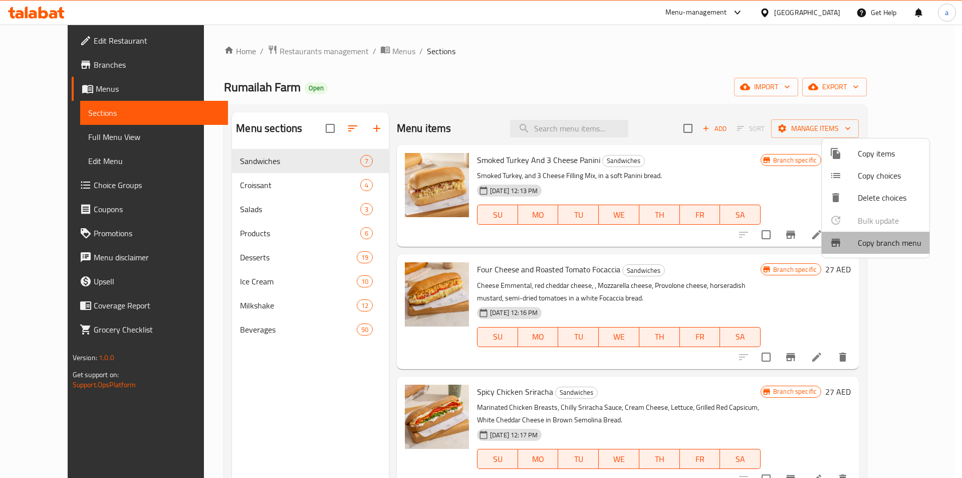
click at [873, 238] on span "Copy branch menu" at bounding box center [890, 243] width 64 height 12
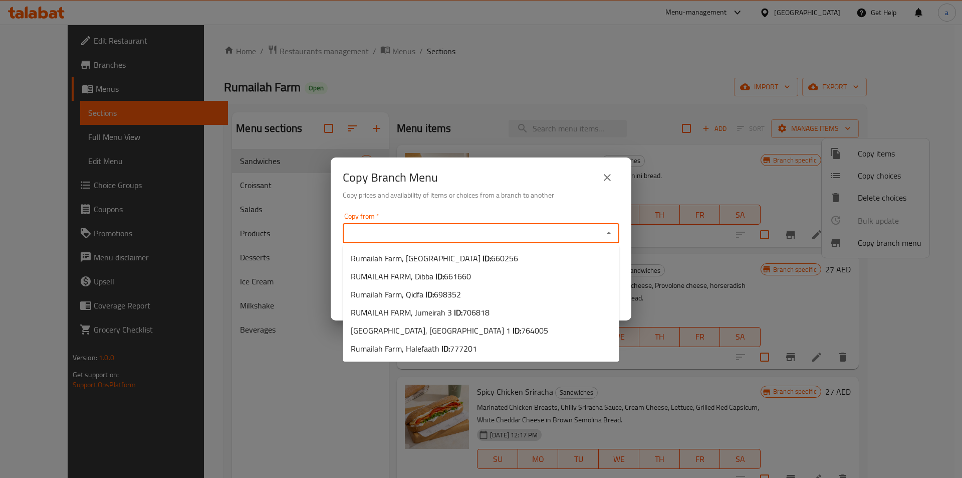
click at [517, 235] on input "Copy from   *" at bounding box center [473, 233] width 254 height 14
click at [498, 255] on li "Rumailah Farm, [GEOGRAPHIC_DATA] ID: 660256" at bounding box center [481, 258] width 277 height 18
type input "Rumailah Farm, [GEOGRAPHIC_DATA]"
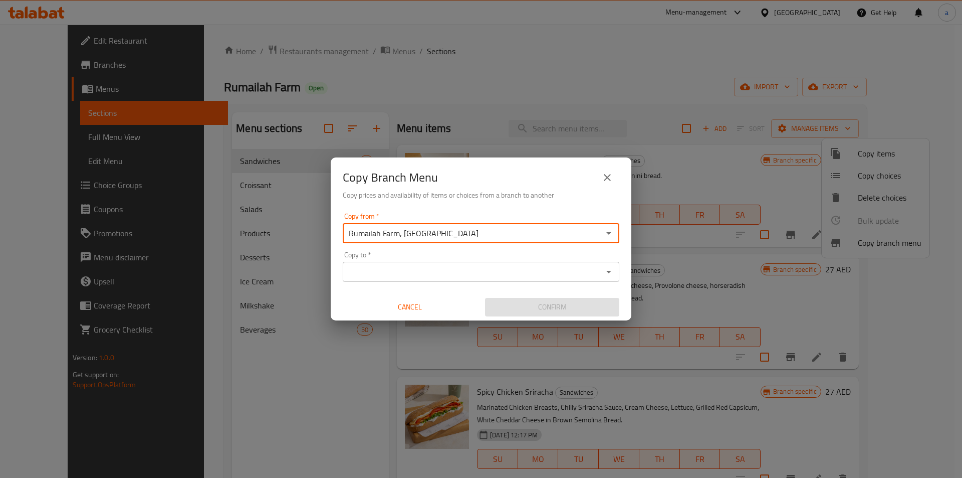
click at [470, 239] on input "Rumailah Farm, [GEOGRAPHIC_DATA]" at bounding box center [473, 233] width 254 height 14
click at [470, 239] on input "Copy from   *" at bounding box center [473, 233] width 254 height 14
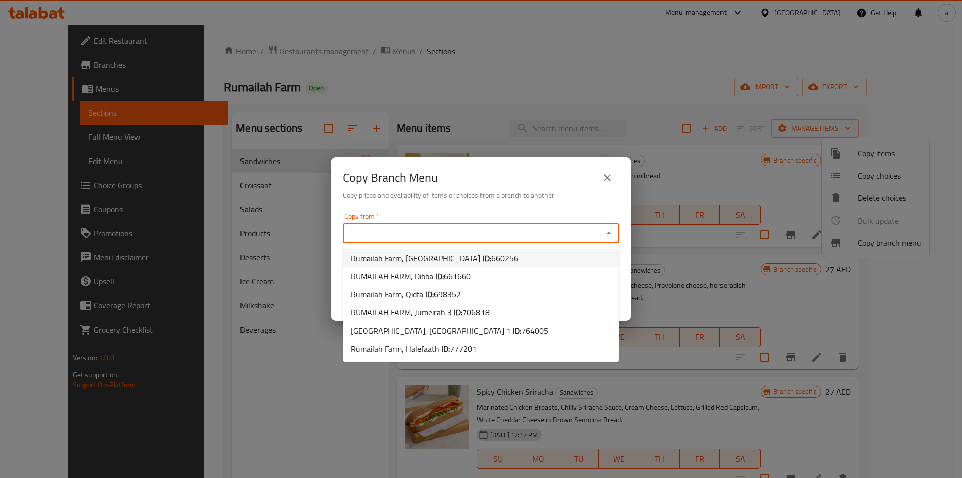
click at [491, 264] on span "660256" at bounding box center [504, 258] width 27 height 15
type input "Rumailah Farm, [GEOGRAPHIC_DATA]"
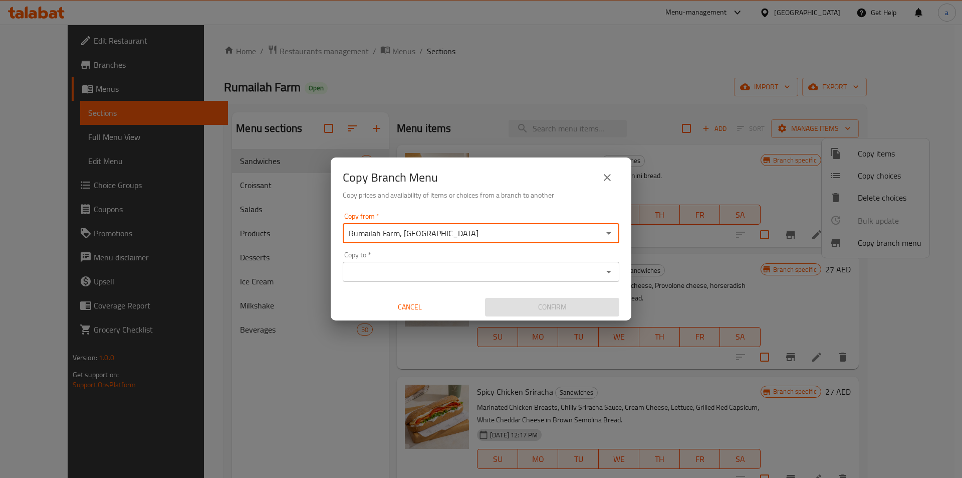
click at [463, 264] on div "Copy to *" at bounding box center [481, 272] width 277 height 20
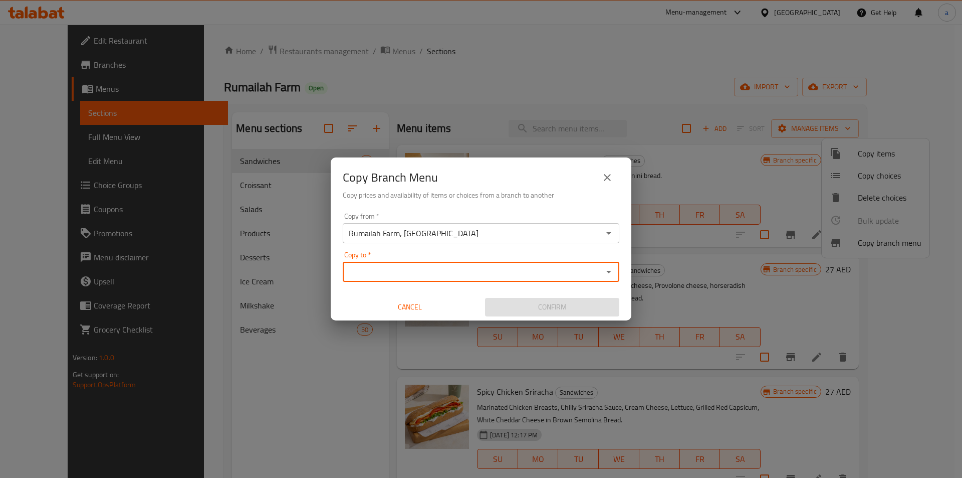
click at [457, 271] on input "Copy to   *" at bounding box center [473, 272] width 254 height 14
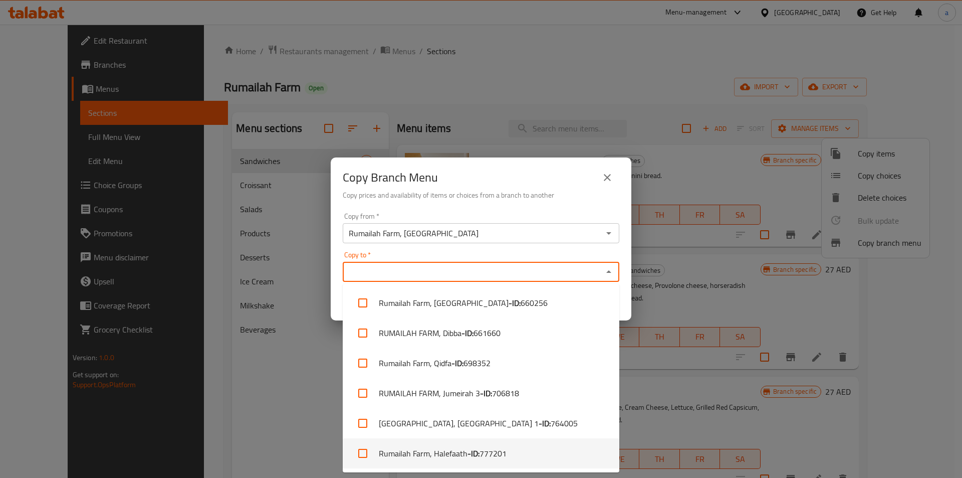
click at [460, 445] on li "Rumailah Farm, Halefaath - ID: 777201" at bounding box center [481, 453] width 277 height 30
click at [485, 448] on span "777201" at bounding box center [493, 453] width 27 height 12
checkbox input "true"
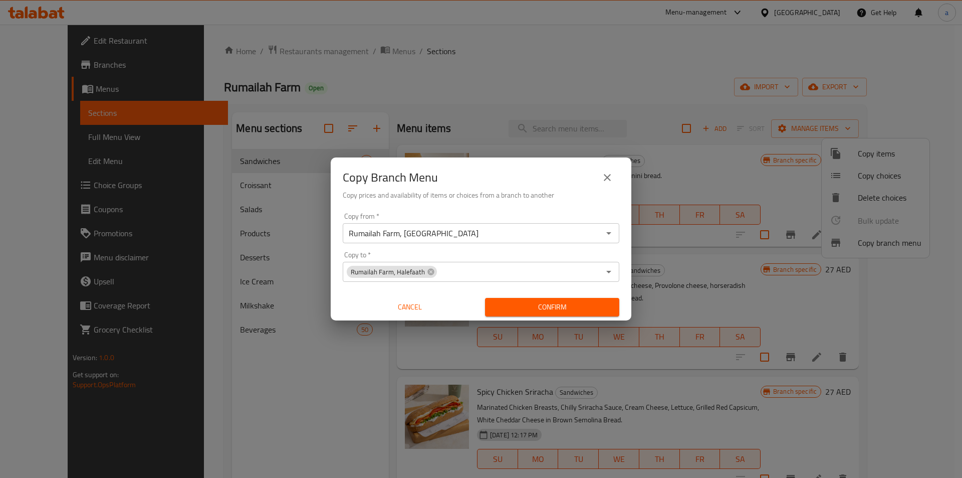
click at [573, 194] on h6 "Copy prices and availability of items or choices from a branch to another" at bounding box center [481, 194] width 277 height 11
click at [536, 304] on span "Confirm" at bounding box center [552, 307] width 118 height 13
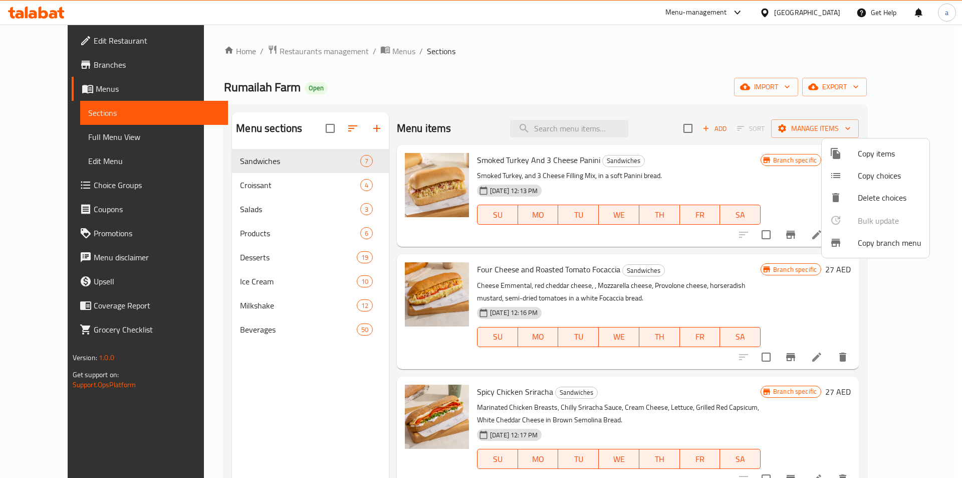
drag, startPoint x: 94, startPoint y: 148, endPoint x: 101, endPoint y: 151, distance: 7.0
click at [94, 148] on div at bounding box center [481, 239] width 962 height 478
click at [94, 148] on link "Full Menu View" at bounding box center [154, 137] width 148 height 24
click at [100, 138] on span "Full Menu View" at bounding box center [154, 137] width 132 height 12
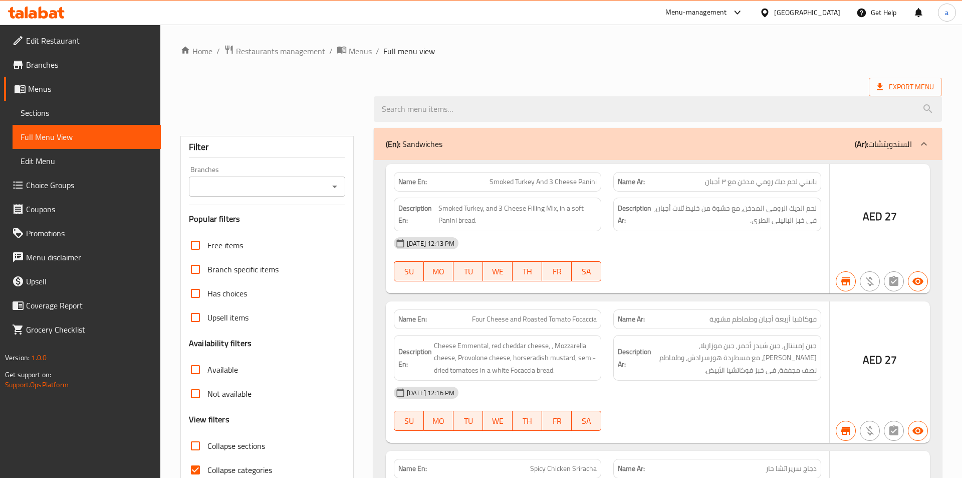
click at [205, 186] on input "Branches" at bounding box center [259, 186] width 134 height 14
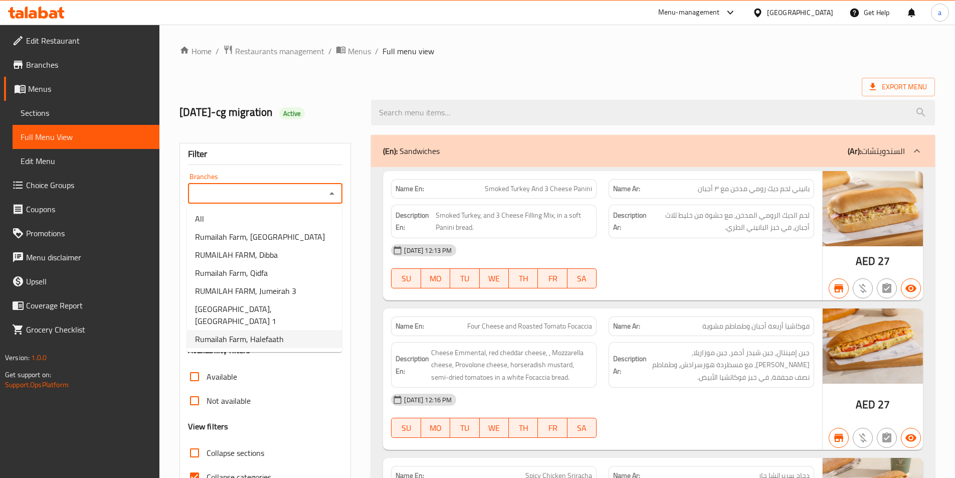
click at [256, 333] on span "Rumailah Farm, Halefaath" at bounding box center [239, 339] width 89 height 12
type input "Rumailah Farm, Halefaath"
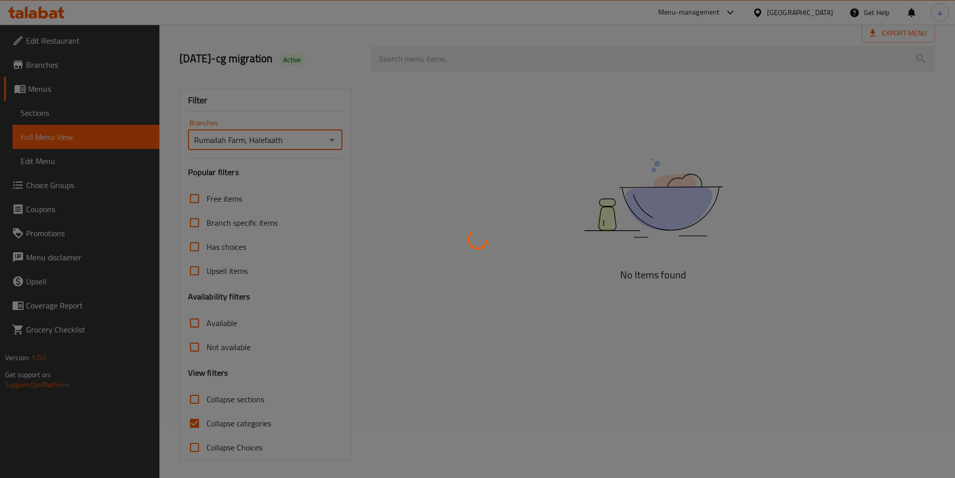
scroll to position [56, 0]
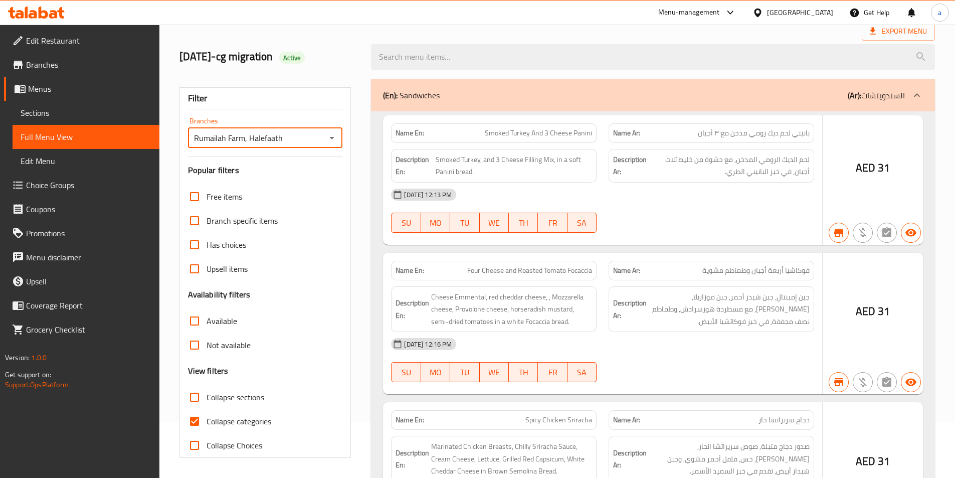
click at [194, 422] on div at bounding box center [477, 239] width 955 height 478
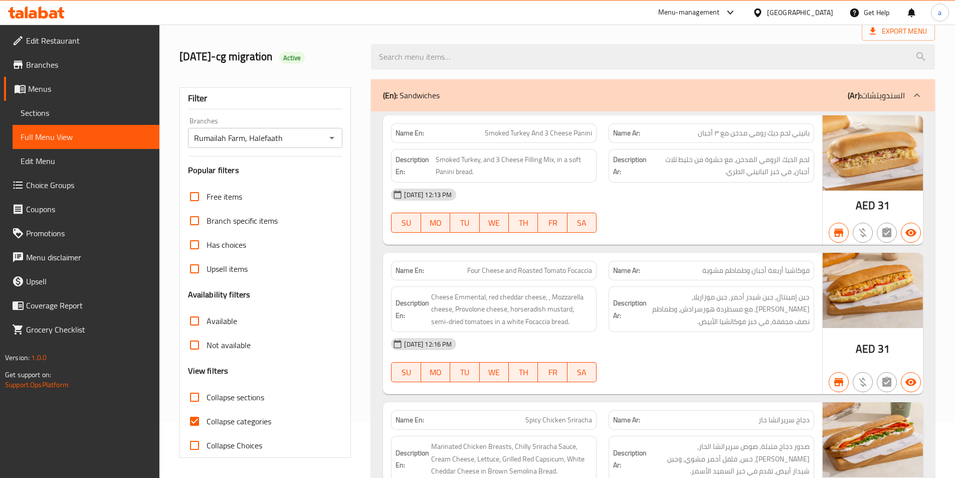
click at [196, 415] on input "Collapse categories" at bounding box center [194, 421] width 24 height 24
checkbox input "false"
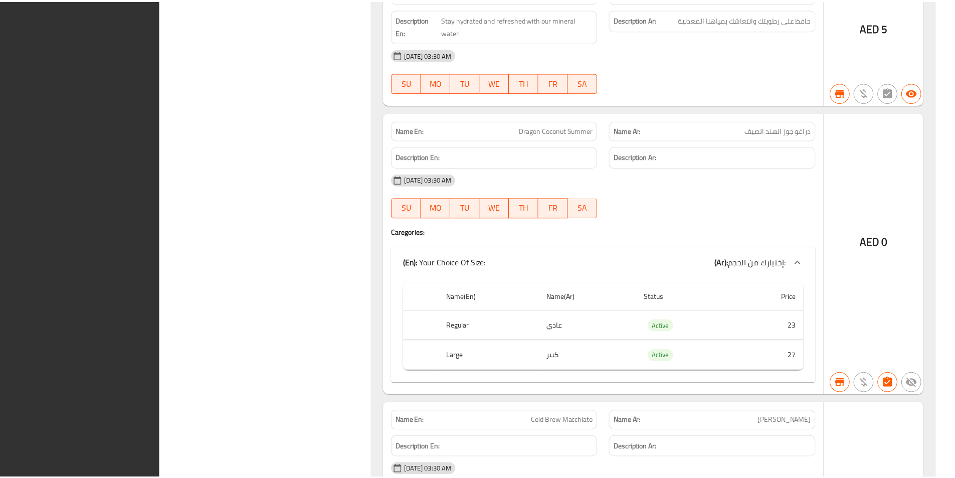
scroll to position [56334, 0]
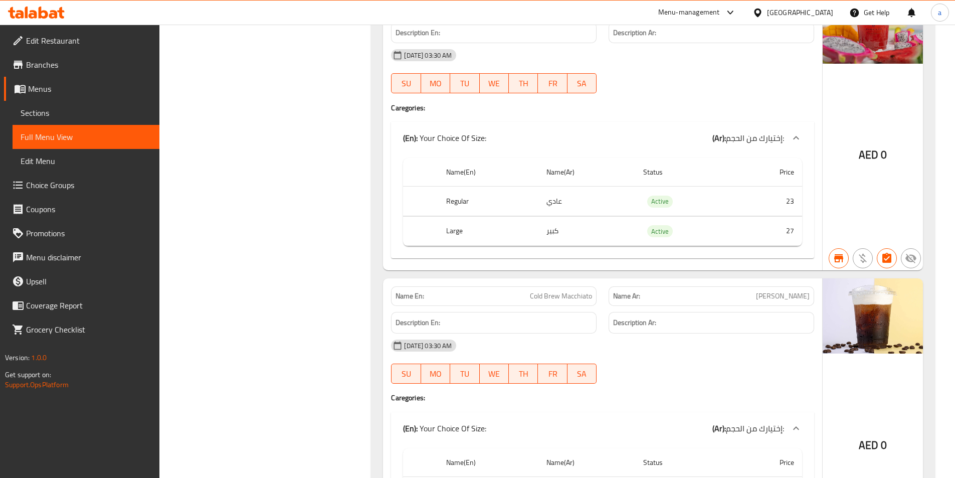
click at [81, 103] on link "Sections" at bounding box center [86, 113] width 147 height 24
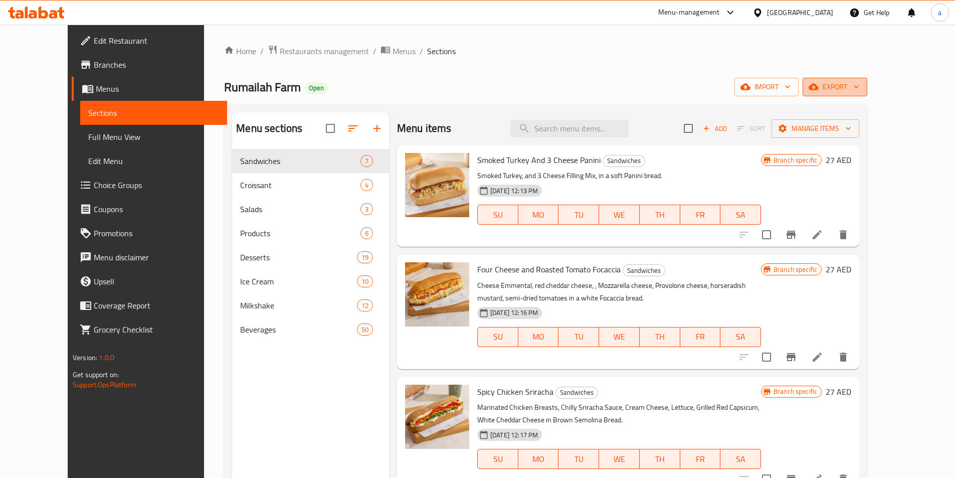
click at [859, 88] on span "export" at bounding box center [834, 87] width 49 height 13
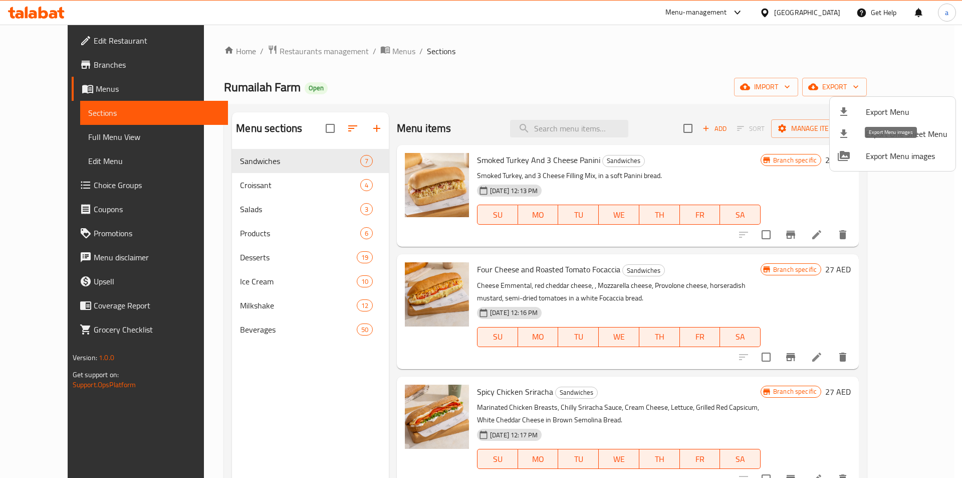
click at [888, 157] on span "Export Menu images" at bounding box center [907, 156] width 82 height 12
click at [669, 131] on div at bounding box center [481, 239] width 962 height 478
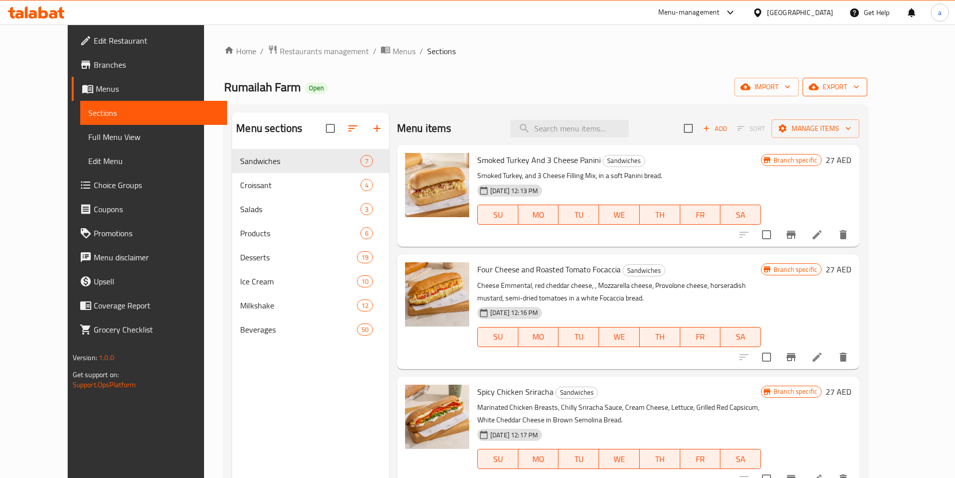
click at [859, 89] on span "export" at bounding box center [834, 87] width 49 height 13
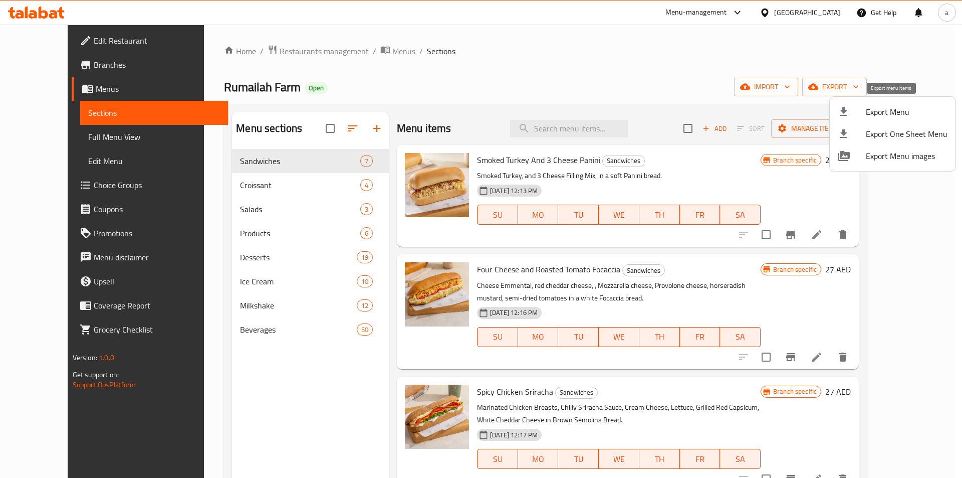
click at [894, 109] on span "Export Menu" at bounding box center [907, 112] width 82 height 12
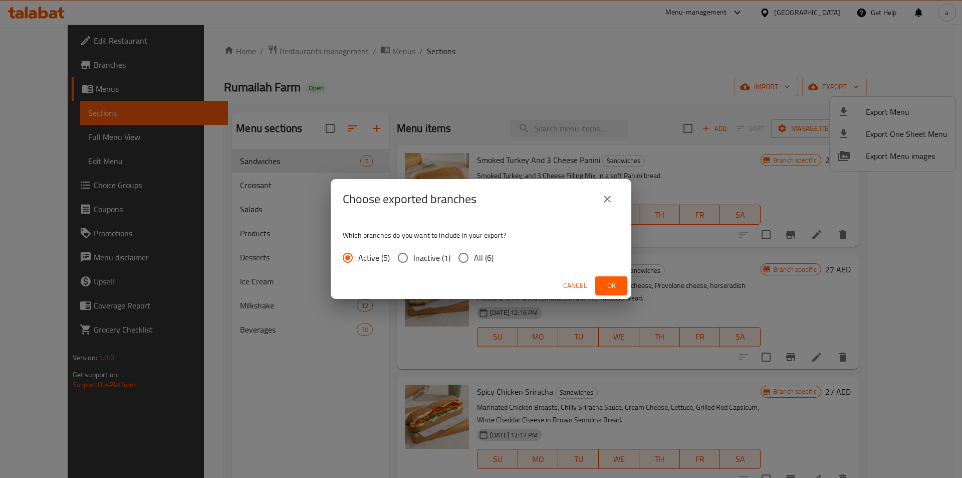
click at [490, 260] on span "All (6)" at bounding box center [484, 258] width 20 height 12
click at [474, 260] on input "All (6)" at bounding box center [463, 257] width 21 height 21
radio input "true"
click at [620, 285] on button "Ok" at bounding box center [611, 285] width 32 height 19
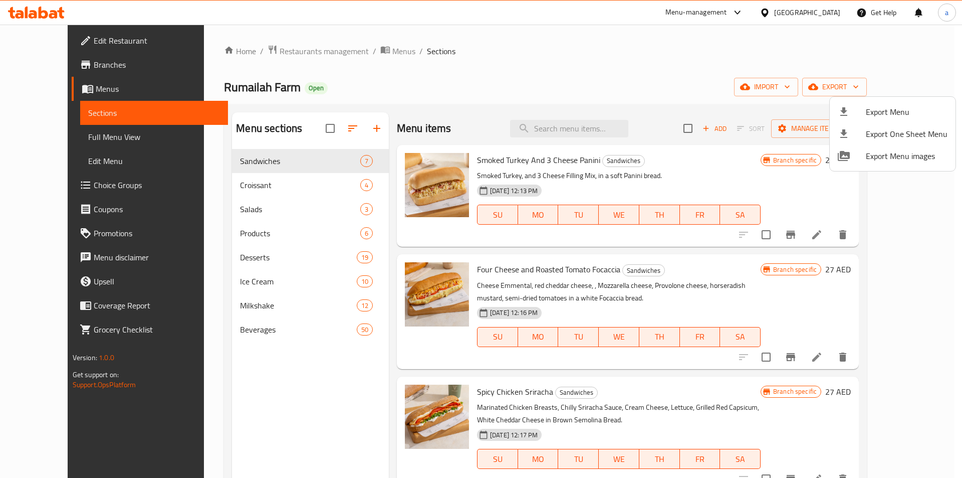
click at [505, 78] on div at bounding box center [481, 239] width 962 height 478
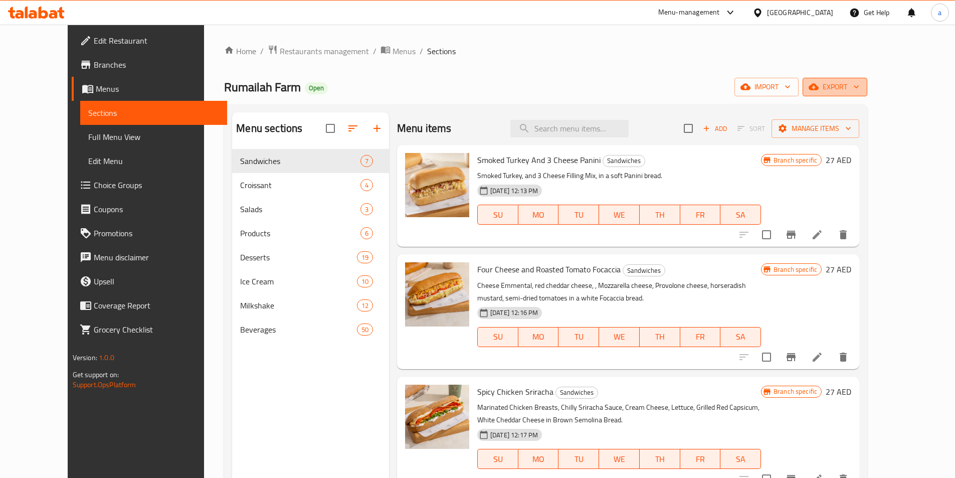
click at [861, 91] on icon "button" at bounding box center [856, 87] width 10 height 10
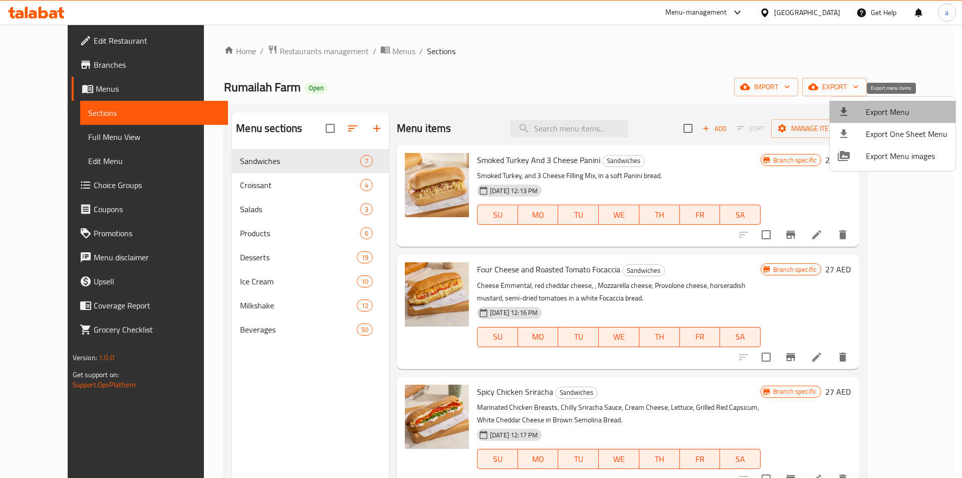
click at [895, 113] on span "Export Menu" at bounding box center [907, 112] width 82 height 12
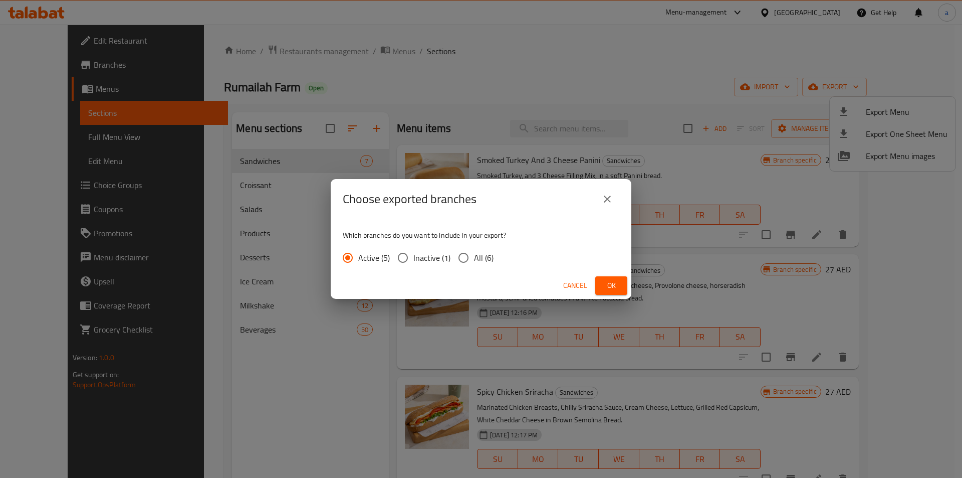
click at [480, 252] on span "All (6)" at bounding box center [484, 258] width 20 height 12
click at [474, 252] on input "All (6)" at bounding box center [463, 257] width 21 height 21
radio input "true"
click at [607, 283] on span "Ok" at bounding box center [611, 285] width 16 height 13
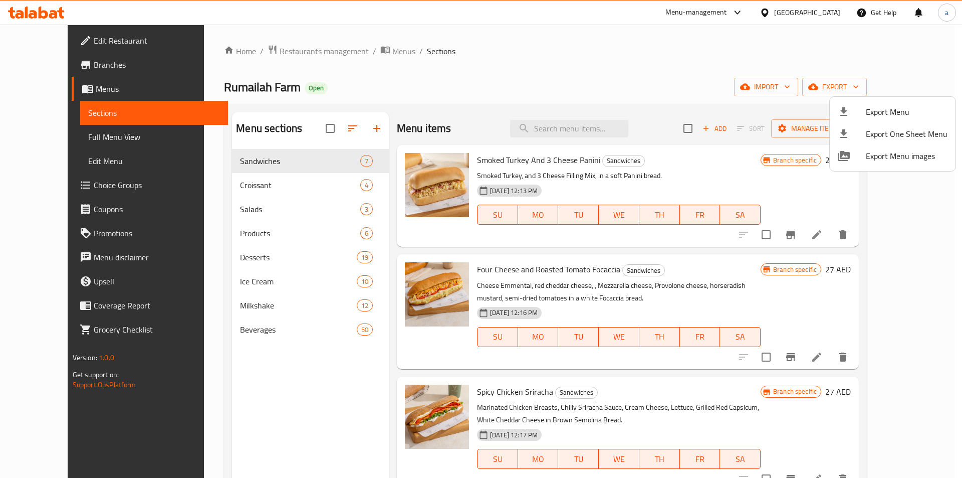
click at [61, 61] on div at bounding box center [481, 239] width 962 height 478
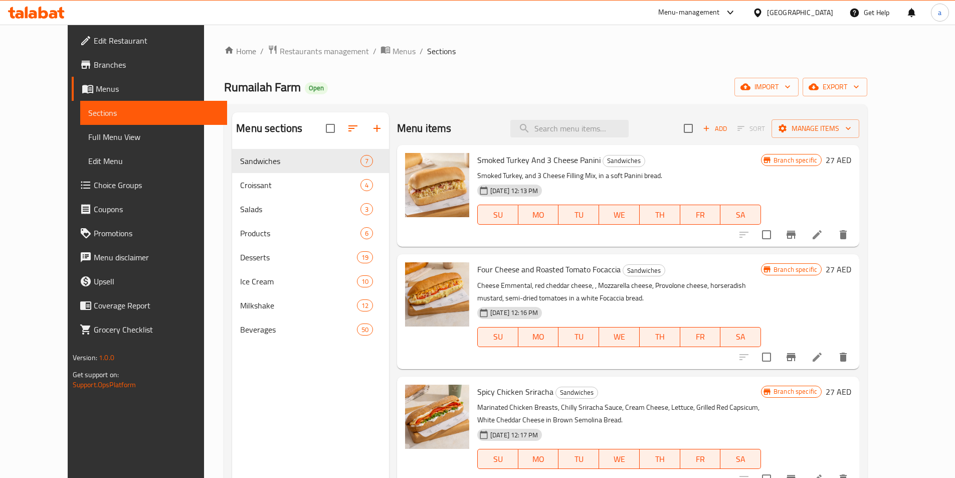
click at [94, 61] on span "Branches" at bounding box center [156, 65] width 125 height 12
